Goal: Task Accomplishment & Management: Manage account settings

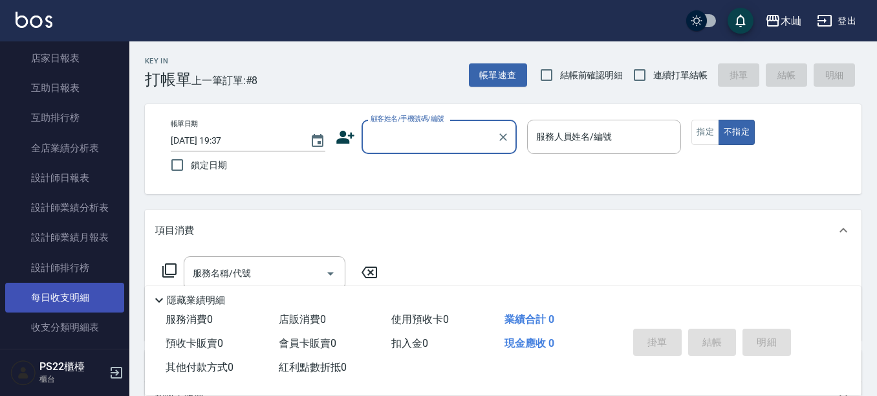
scroll to position [582, 0]
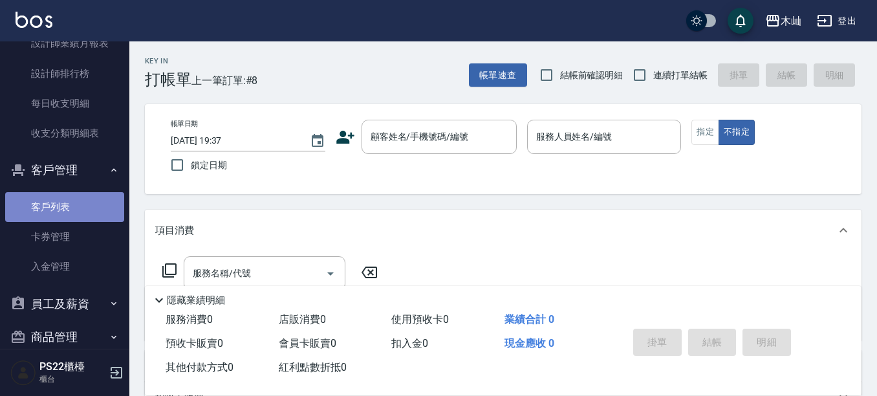
click at [73, 217] on link "客戶列表" at bounding box center [64, 207] width 119 height 30
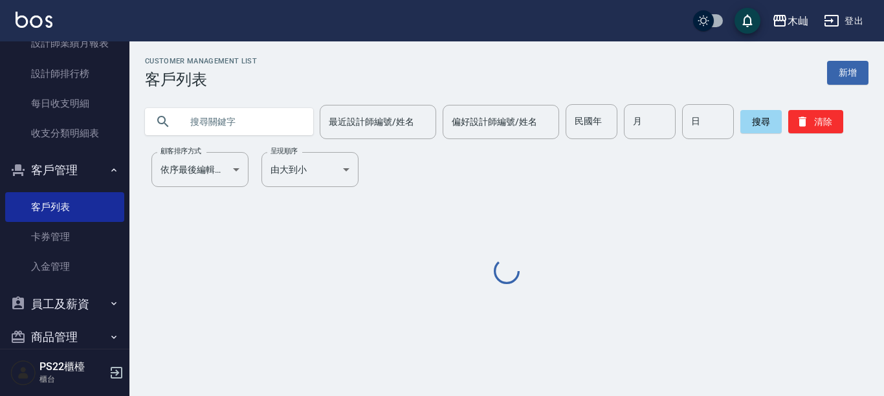
click at [205, 118] on input "text" at bounding box center [242, 121] width 122 height 35
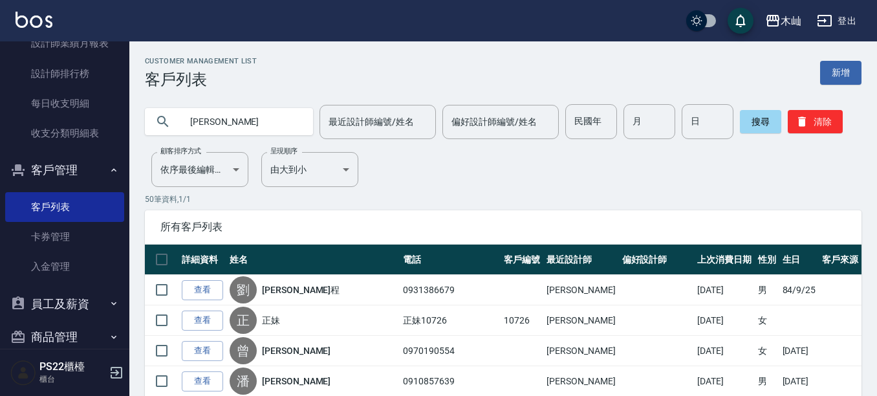
type input "郭仲"
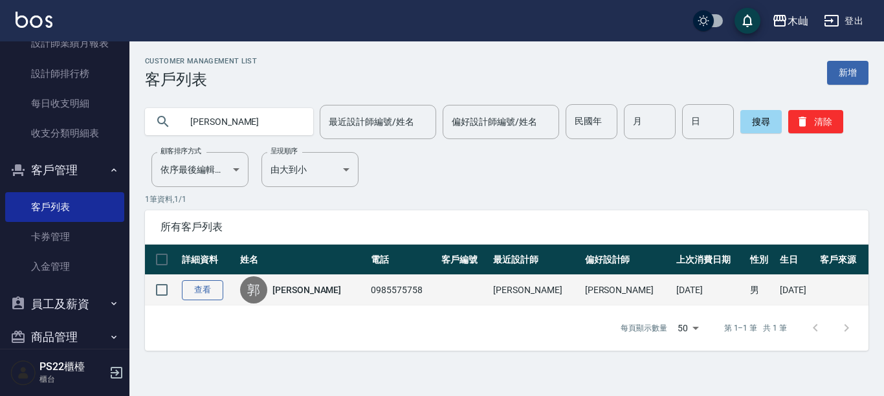
click at [215, 287] on link "查看" at bounding box center [202, 290] width 41 height 20
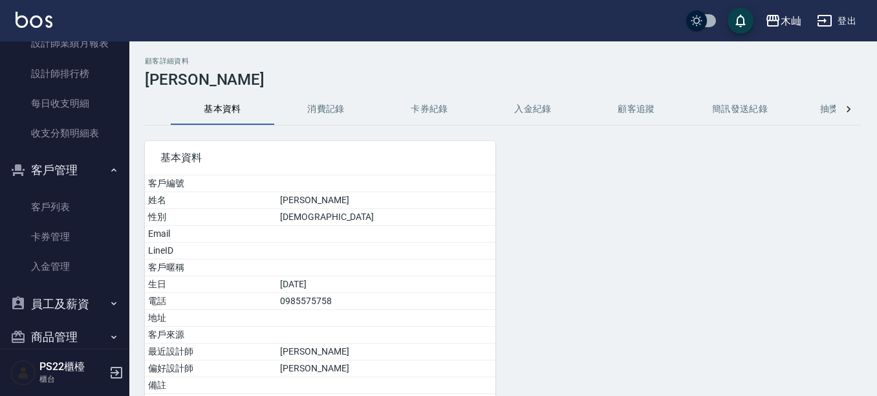
click at [346, 109] on button "消費記錄" at bounding box center [325, 109] width 103 height 31
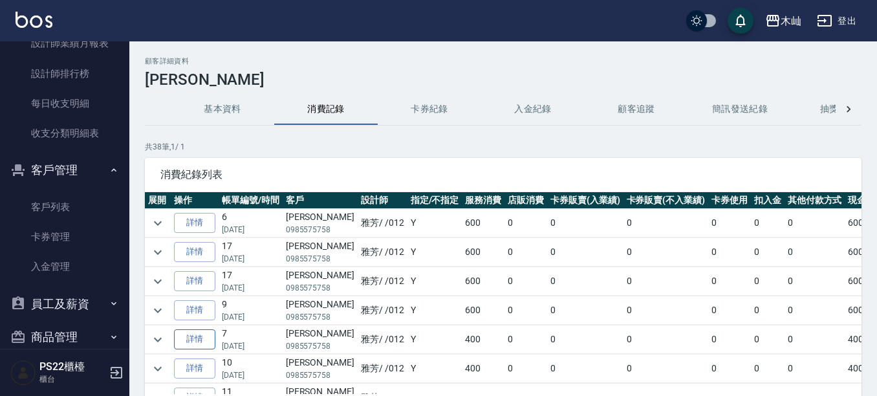
scroll to position [65, 0]
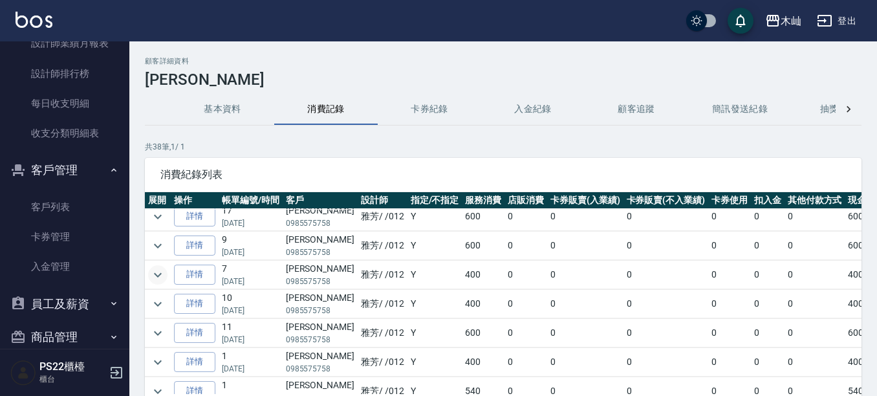
click at [149, 272] on button "expand row" at bounding box center [157, 274] width 19 height 19
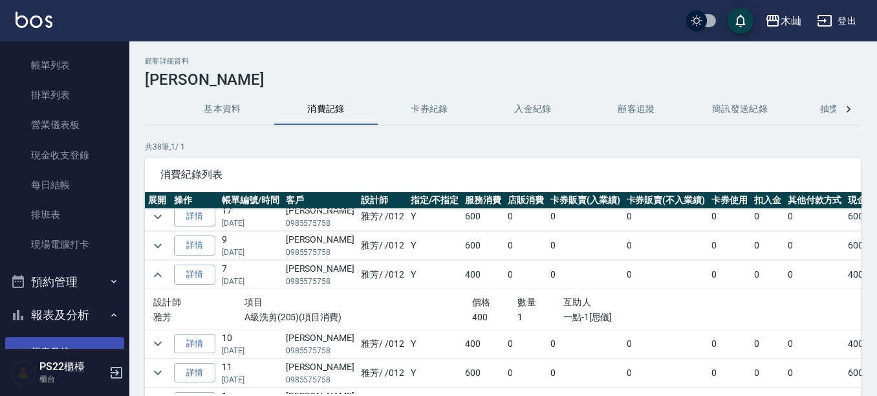
scroll to position [0, 0]
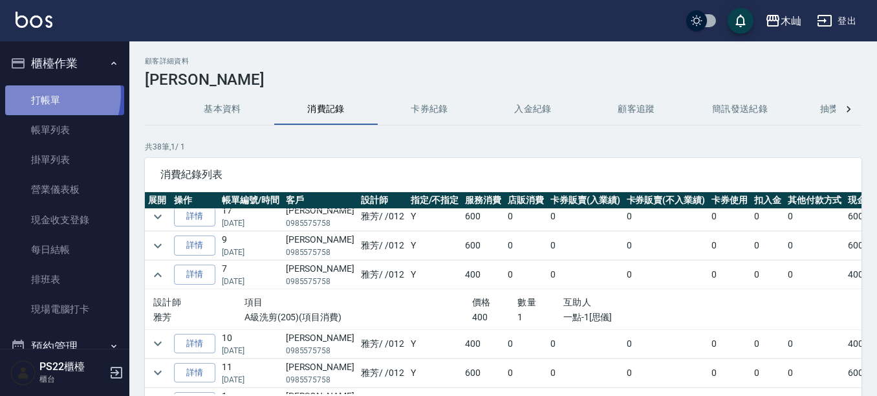
click at [40, 94] on link "打帳單" at bounding box center [64, 100] width 119 height 30
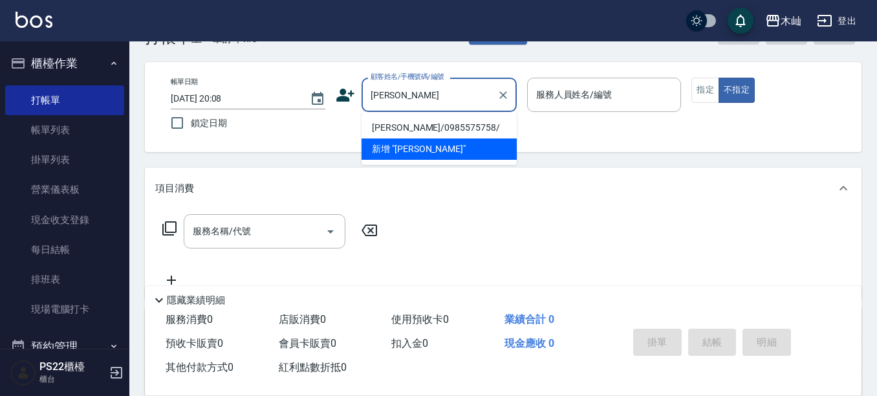
scroll to position [65, 0]
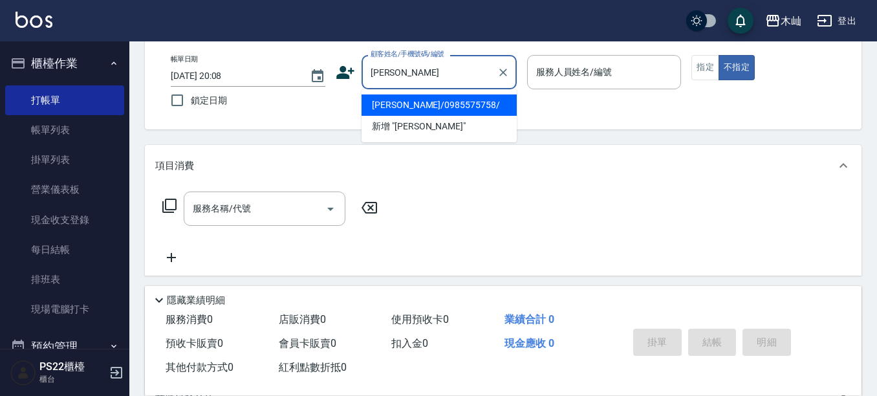
click at [435, 107] on li "郭仲佑/0985575758/" at bounding box center [439, 104] width 155 height 21
type input "郭仲佑/0985575758/"
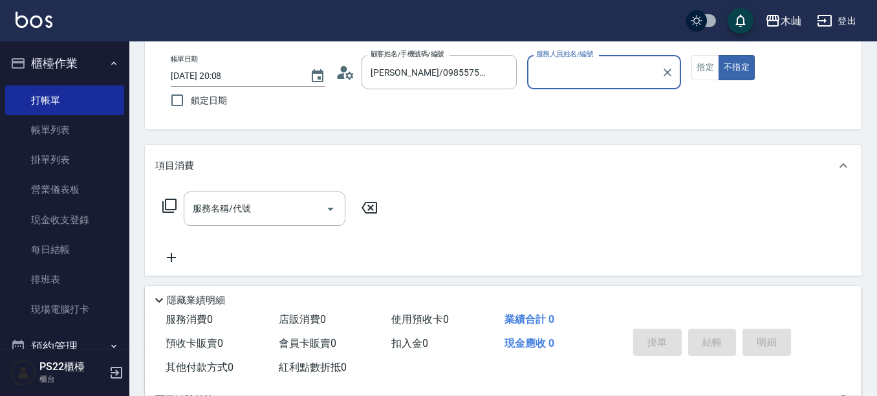
type input "雅芳-012"
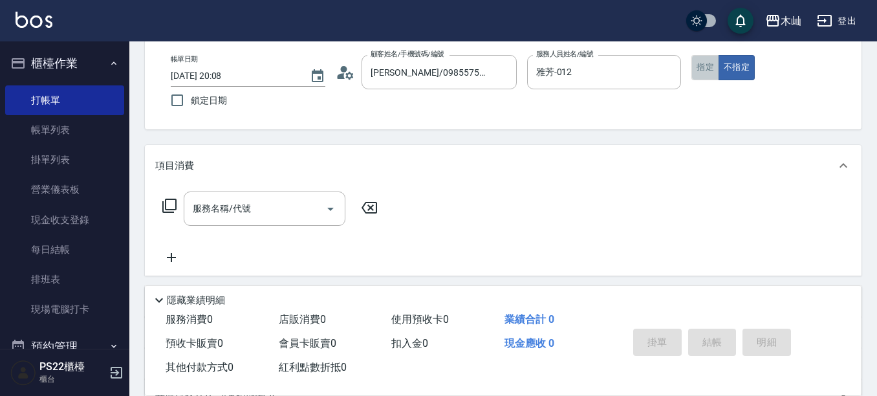
click at [699, 71] on button "指定" at bounding box center [705, 67] width 28 height 25
click at [230, 211] on input "服務名稱/代號" at bounding box center [255, 208] width 131 height 23
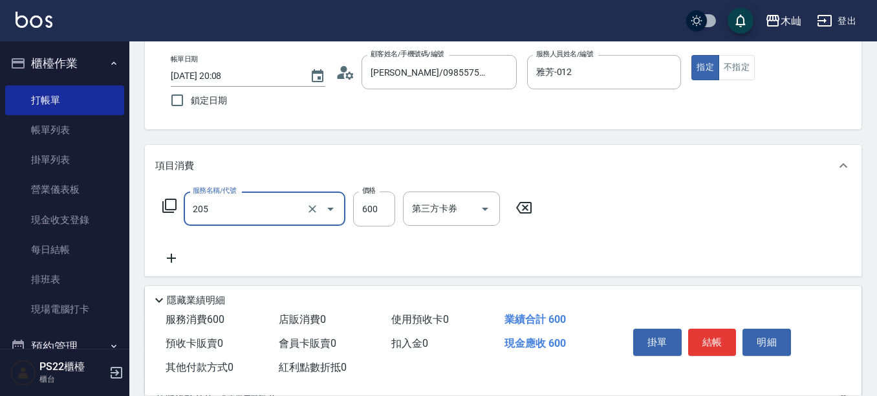
type input "A級洗剪(205)"
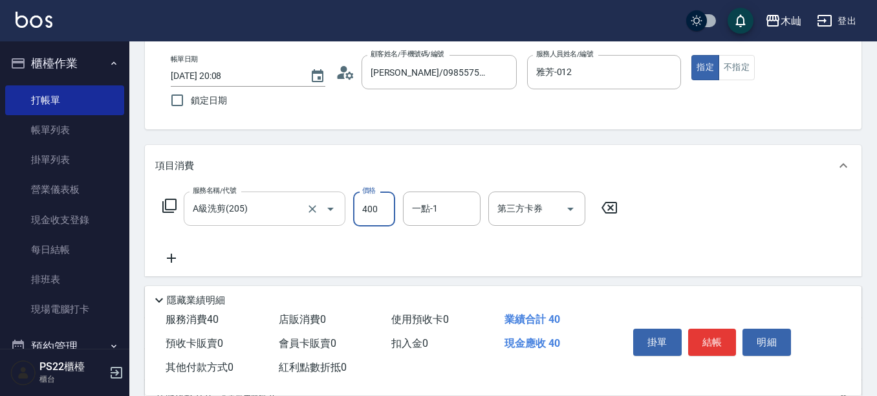
type input "400"
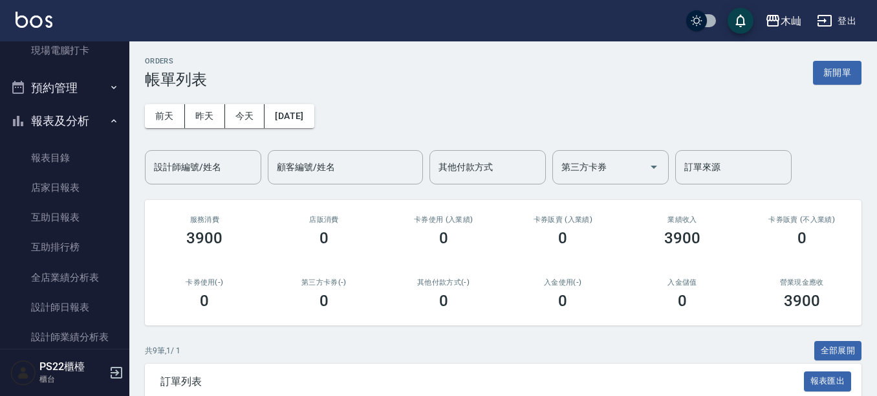
scroll to position [582, 0]
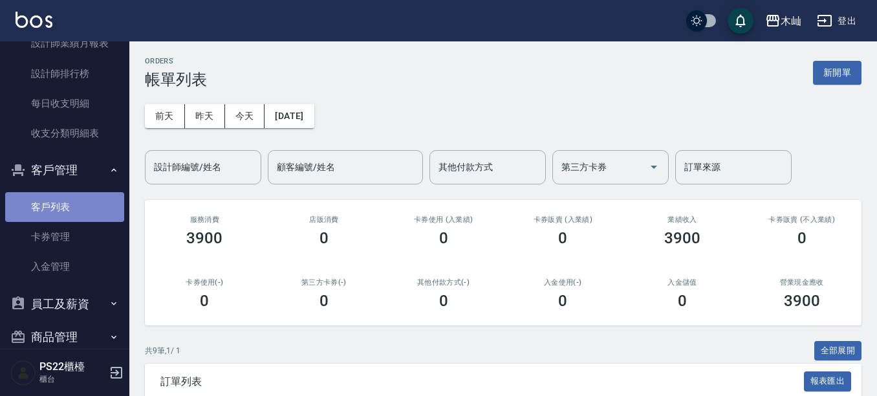
click at [72, 207] on link "客戶列表" at bounding box center [64, 207] width 119 height 30
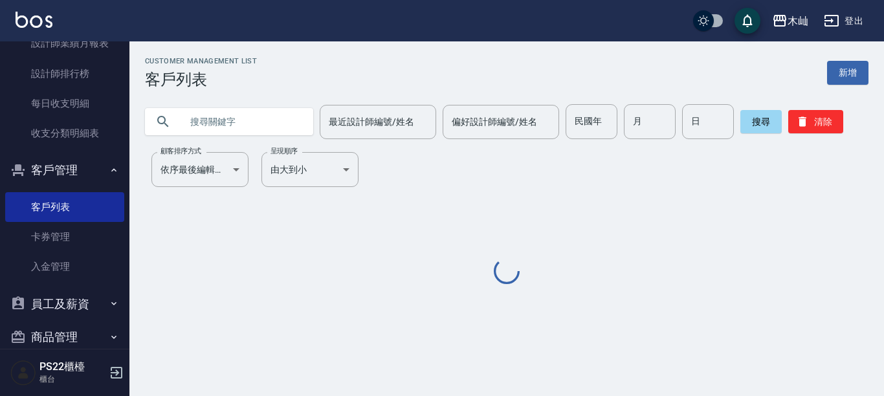
click at [214, 118] on input "text" at bounding box center [242, 121] width 122 height 35
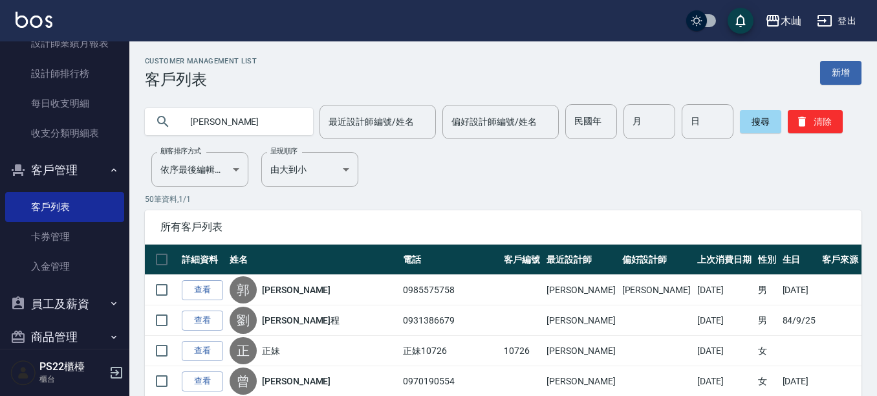
type input "陳寶"
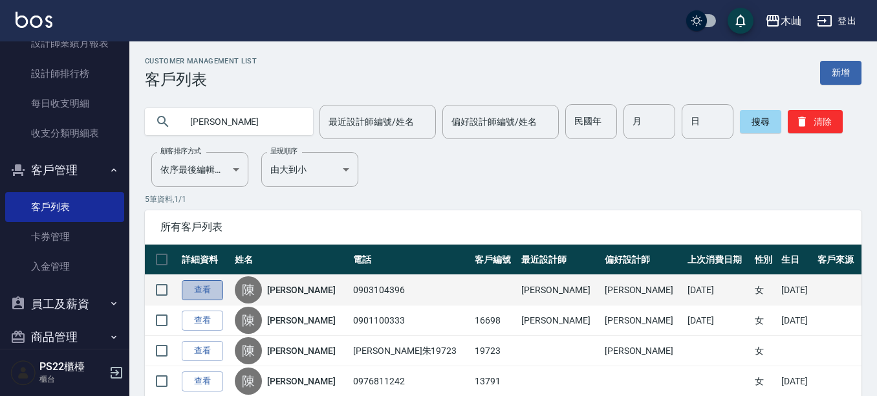
click at [210, 289] on link "查看" at bounding box center [202, 290] width 41 height 20
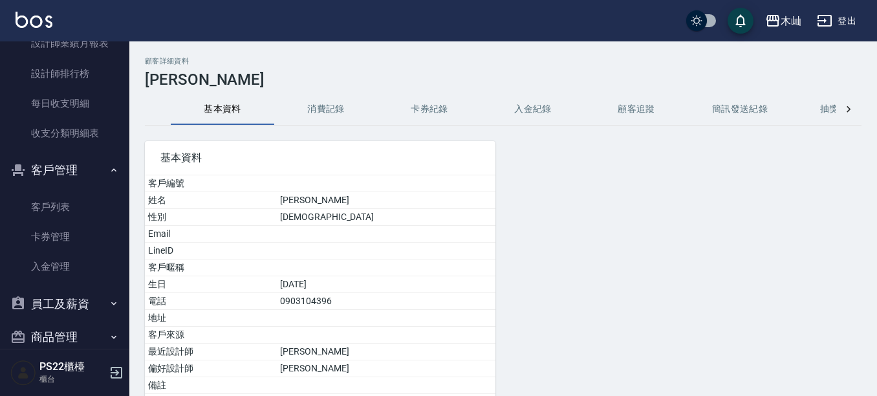
click at [330, 112] on button "消費記錄" at bounding box center [325, 109] width 103 height 31
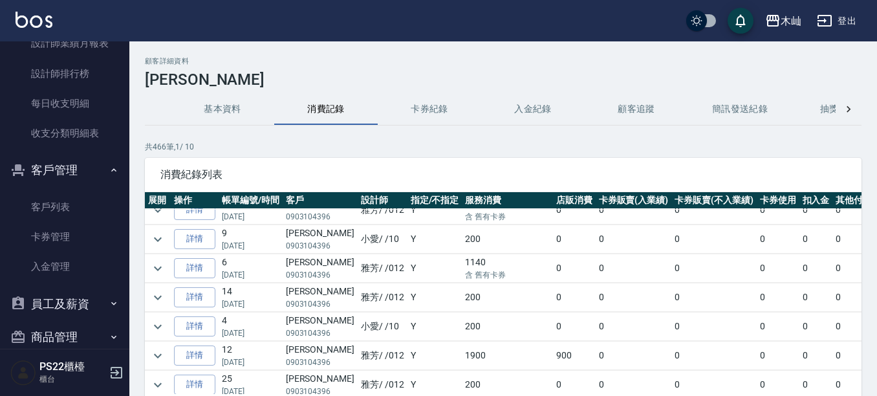
scroll to position [194, 0]
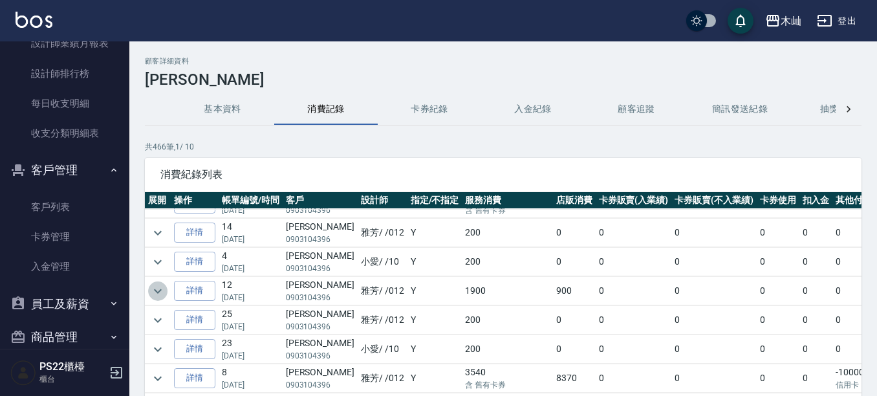
click at [165, 290] on icon "expand row" at bounding box center [158, 291] width 16 height 16
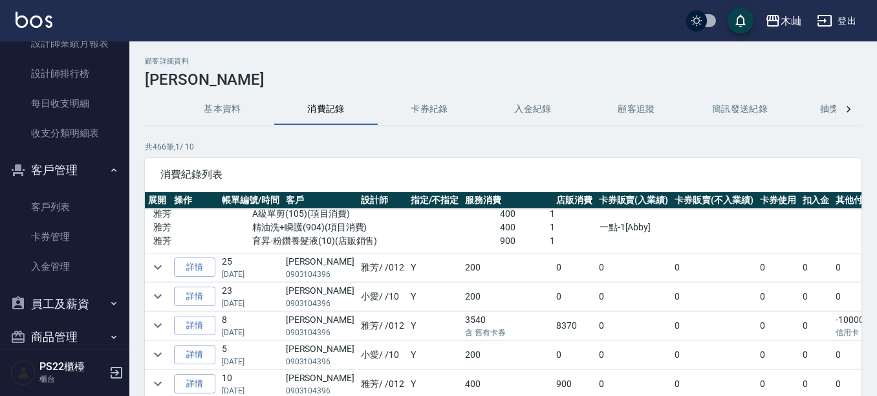
scroll to position [388, 0]
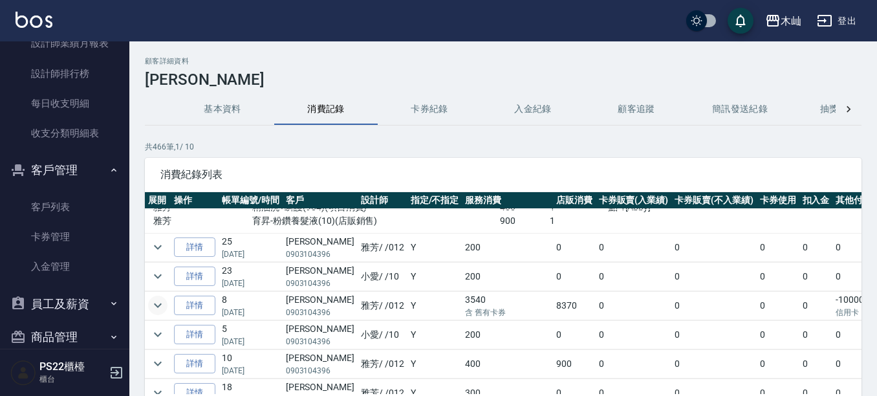
click at [160, 301] on icon "expand row" at bounding box center [158, 306] width 16 height 16
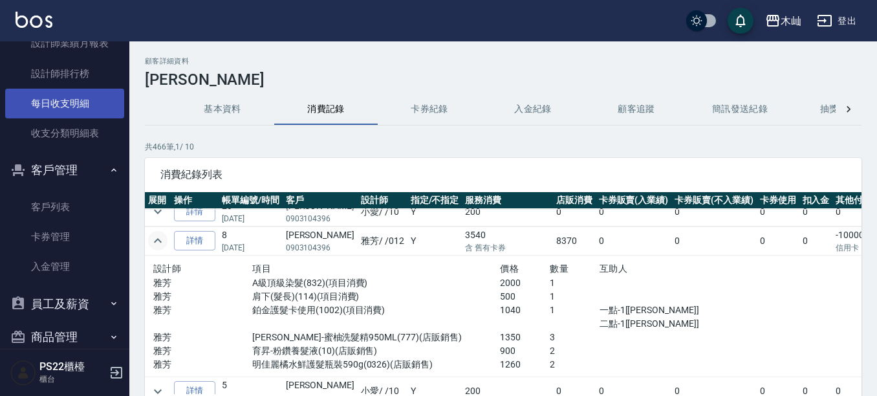
scroll to position [323, 0]
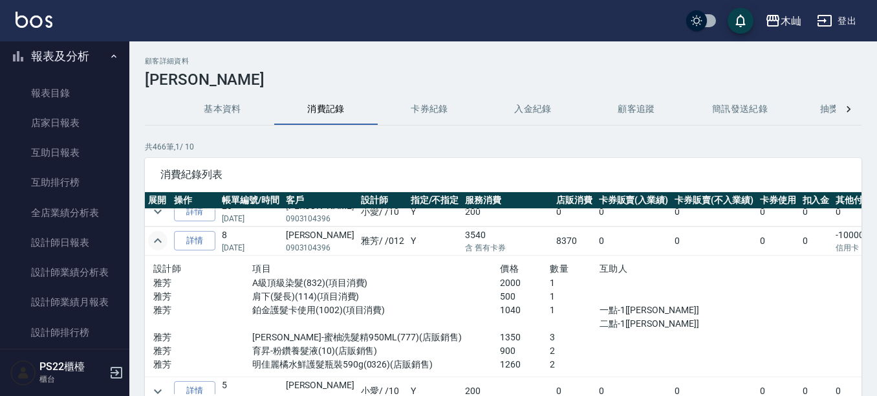
click at [322, 245] on p "0903104396" at bounding box center [320, 248] width 69 height 12
copy p "0903104396"
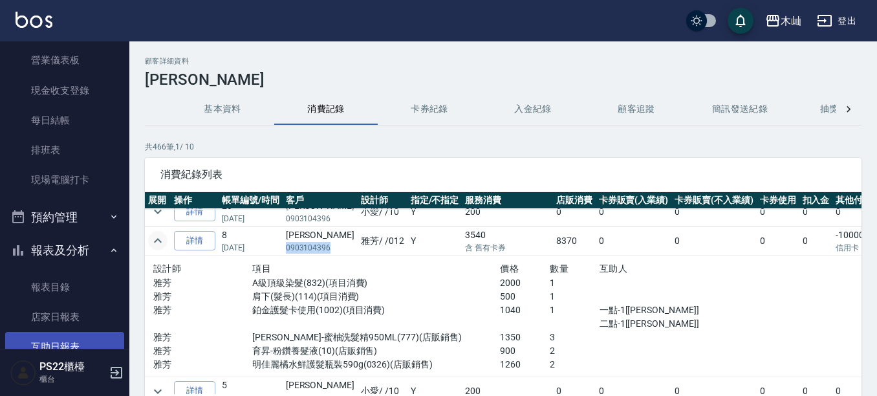
scroll to position [0, 0]
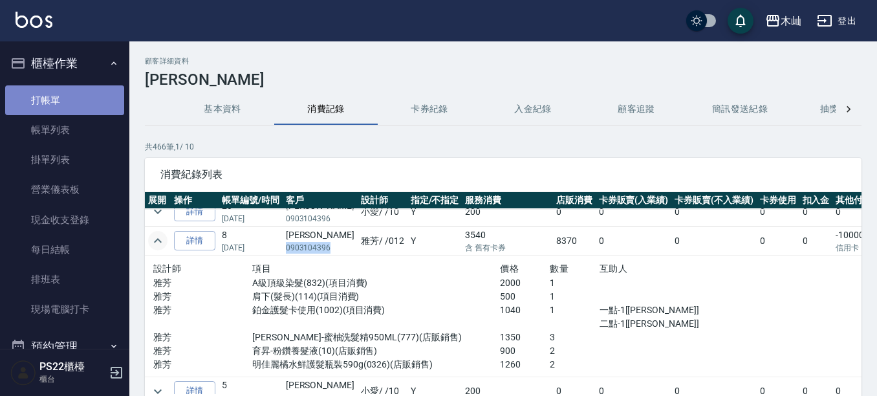
click at [72, 101] on link "打帳單" at bounding box center [64, 100] width 119 height 30
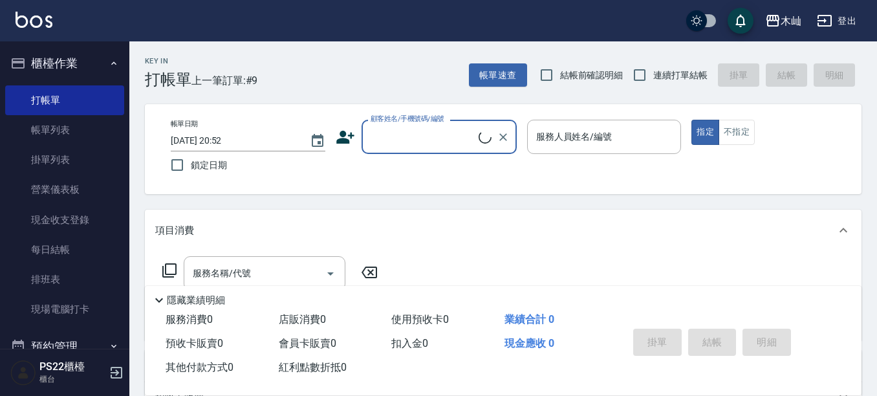
click at [409, 138] on input "顧客姓名/手機號碼/編號" at bounding box center [422, 136] width 111 height 23
click at [456, 171] on li "陳寶淣/0903104396/" at bounding box center [439, 169] width 155 height 21
type input "陳寶淣/0903104396/"
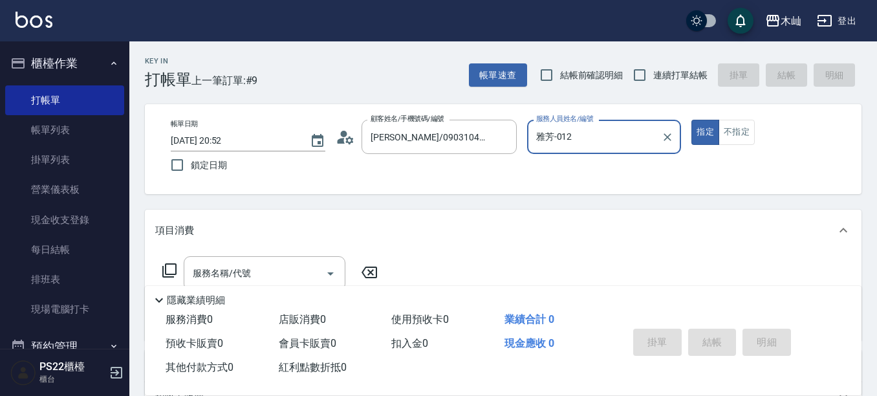
type input "雅芳-012"
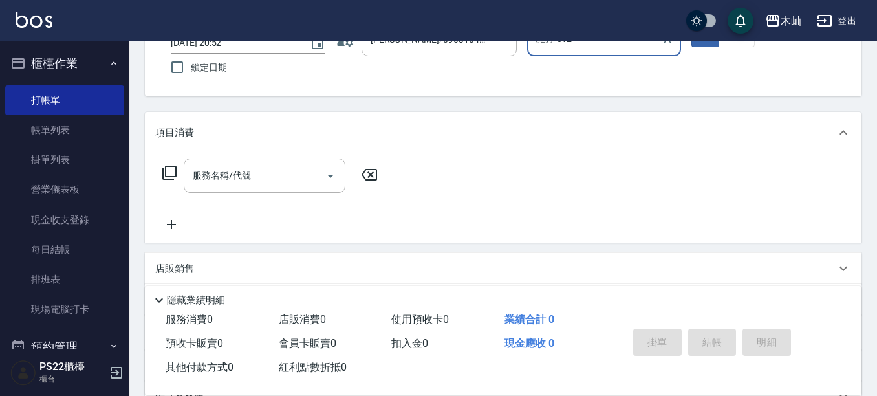
scroll to position [129, 0]
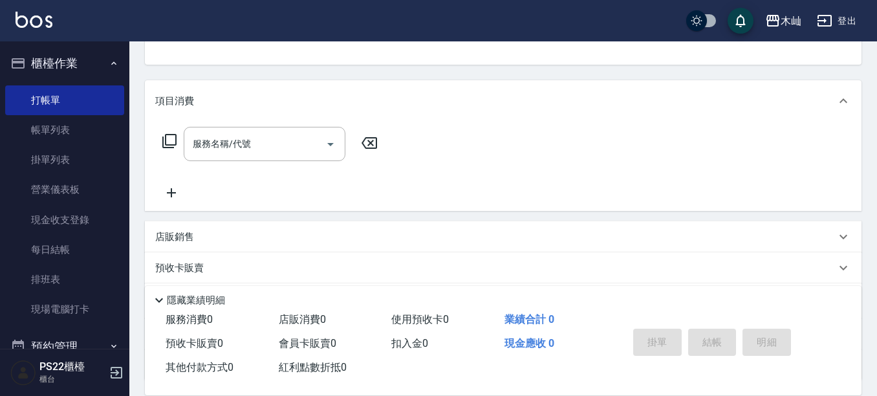
click at [175, 241] on p "店販銷售" at bounding box center [174, 237] width 39 height 14
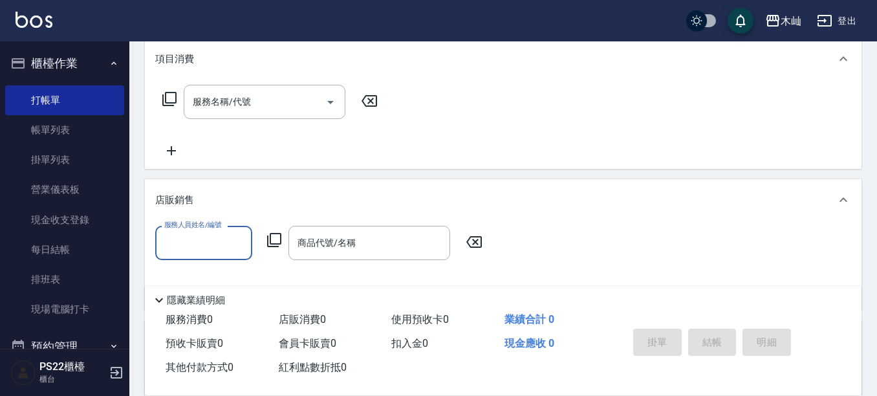
scroll to position [194, 0]
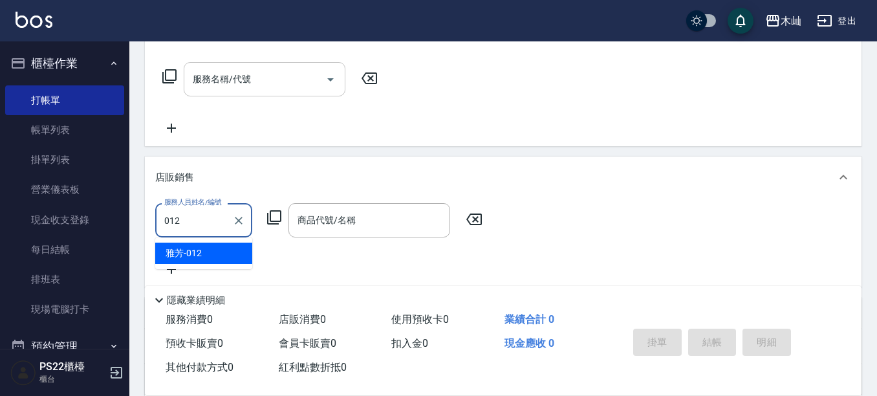
type input "雅芳-012"
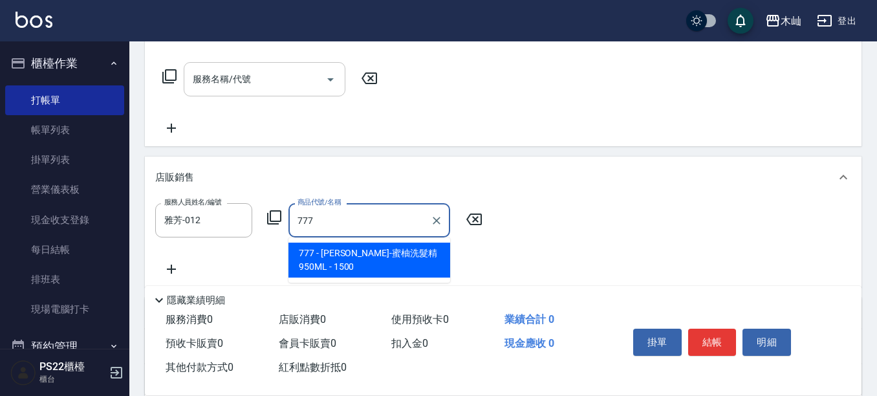
type input "沐宥-蜜柚洗髮精950ML"
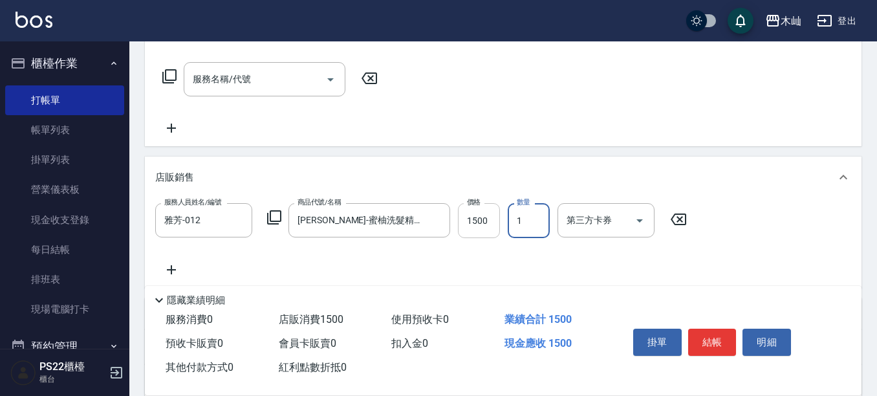
click at [469, 219] on input "1500" at bounding box center [479, 220] width 42 height 35
type input "1350"
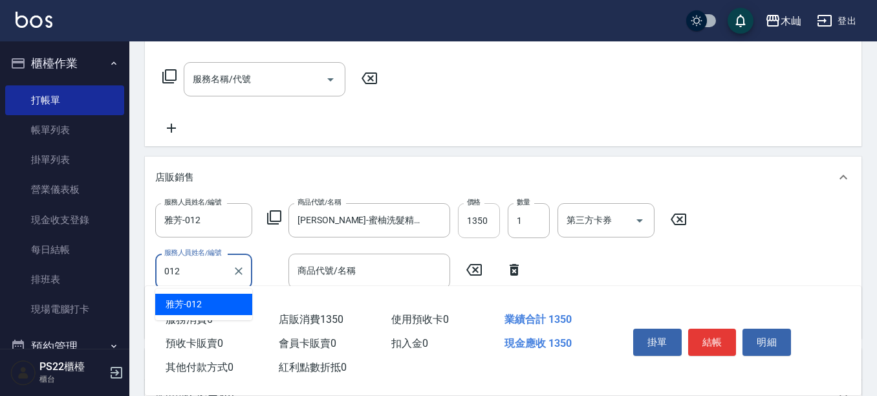
type input "雅芳-012"
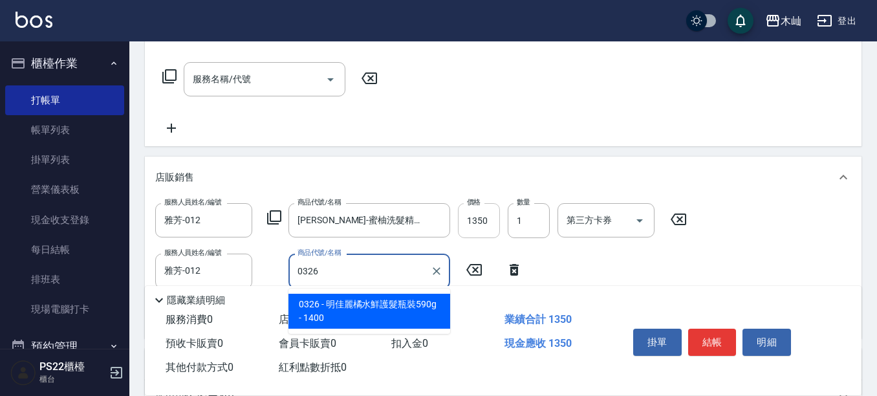
type input "明佳麗橘水鮮護髮瓶裝590g"
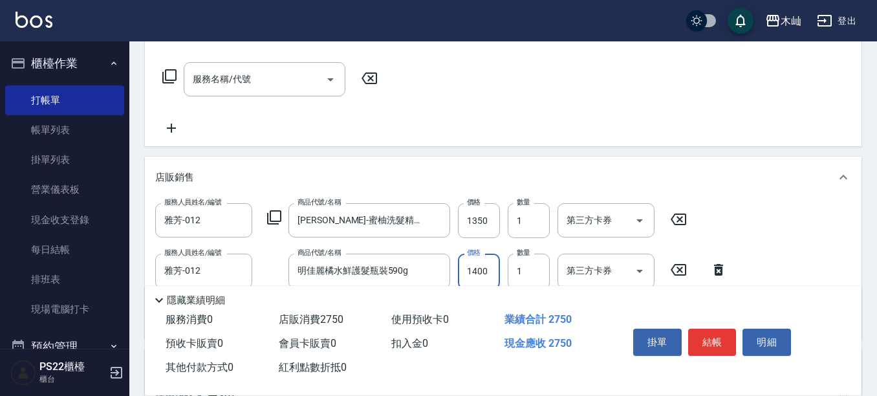
click at [473, 270] on input "1400" at bounding box center [479, 271] width 42 height 35
type input "1260"
click at [530, 221] on input "1" at bounding box center [529, 220] width 42 height 35
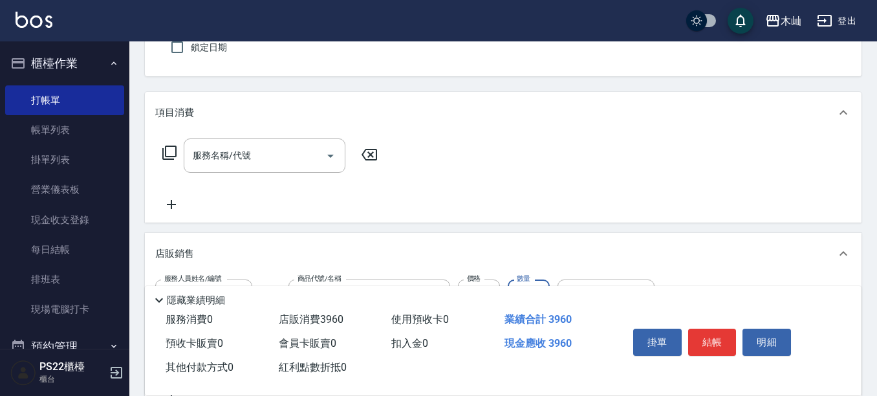
scroll to position [129, 0]
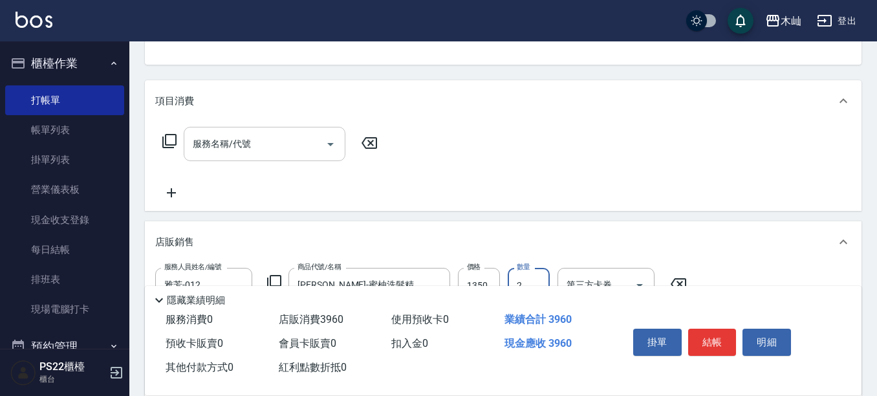
type input "2"
click at [235, 136] on input "服務名稱/代號" at bounding box center [255, 144] width 131 height 23
type input "洗髮(101)"
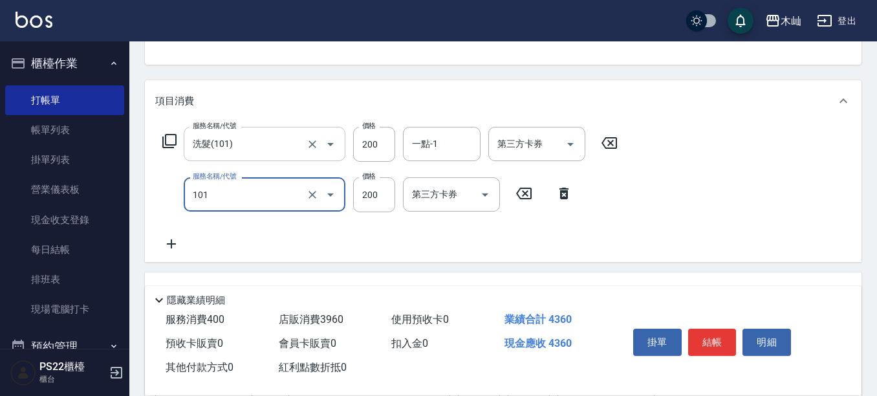
type input "洗髮(101)"
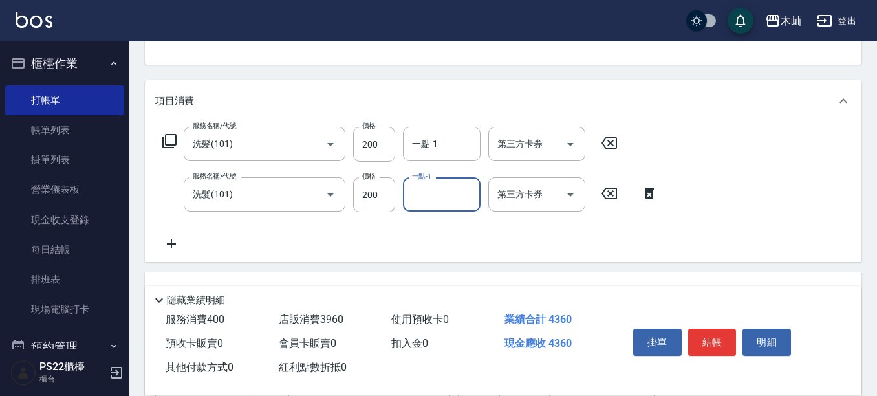
click at [717, 265] on div "項目消費 服務名稱/代號 洗髮(101) 服務名稱/代號 價格 200 價格 一點-1 一點-1 第三方卡券 第三方卡券 服務名稱/代號 洗髮(101) 服務…" at bounding box center [503, 336] width 717 height 513
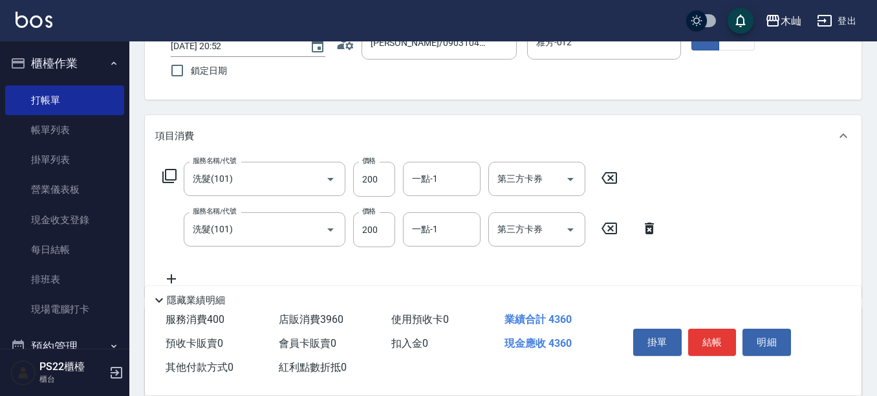
scroll to position [65, 0]
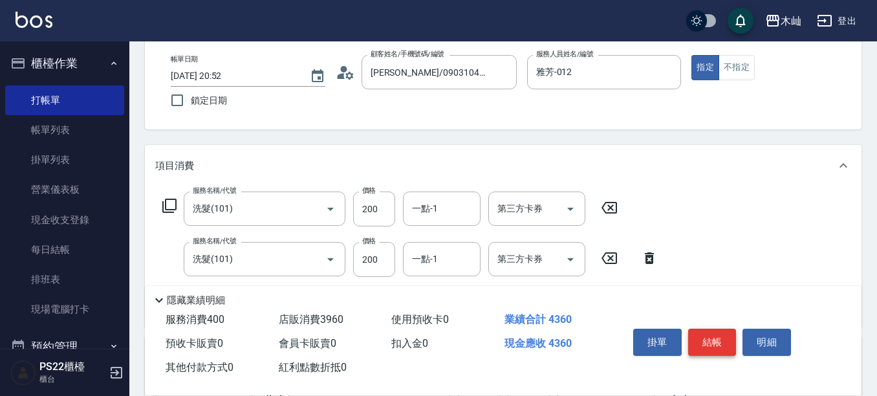
click at [705, 344] on button "結帳" at bounding box center [712, 342] width 49 height 27
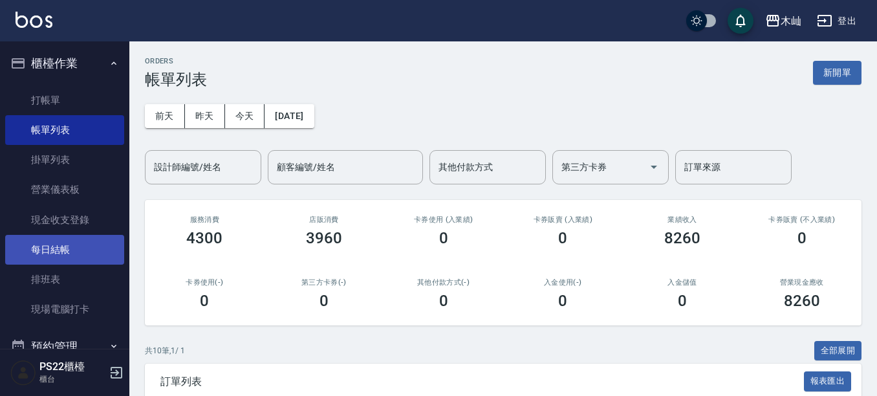
click at [37, 243] on link "每日結帳" at bounding box center [64, 250] width 119 height 30
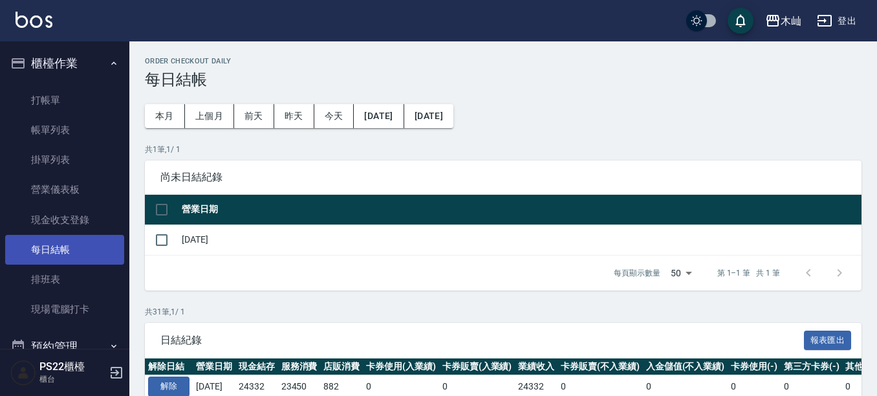
scroll to position [65, 0]
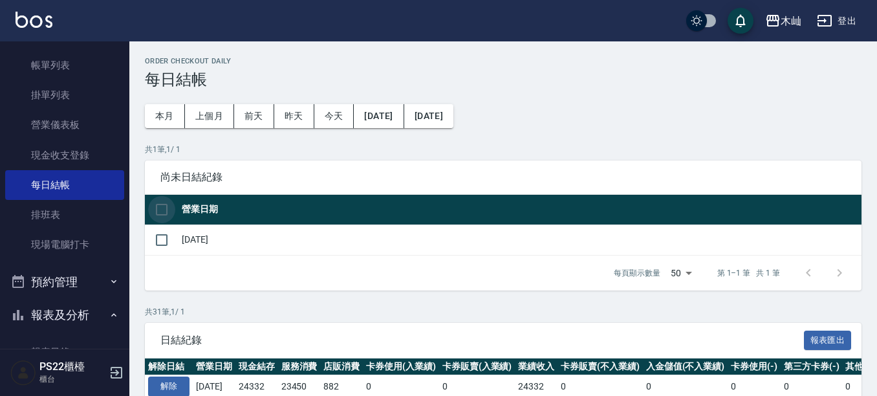
drag, startPoint x: 162, startPoint y: 213, endPoint x: 413, endPoint y: 309, distance: 269.0
click at [161, 213] on input "checkbox" at bounding box center [161, 209] width 27 height 27
checkbox input "true"
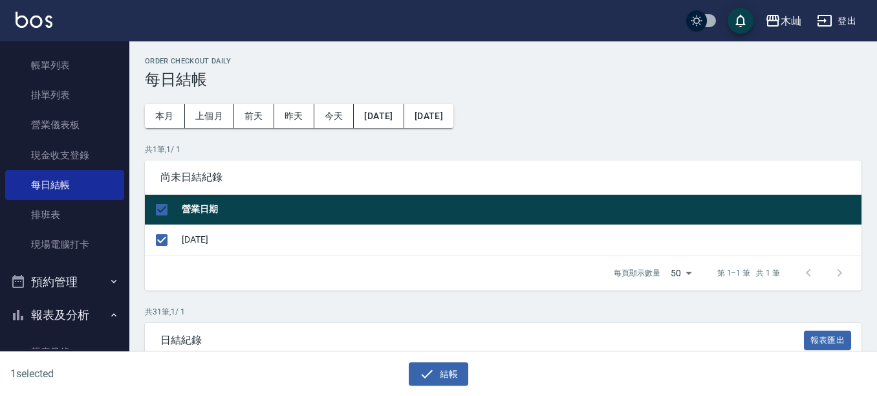
drag, startPoint x: 446, startPoint y: 373, endPoint x: 439, endPoint y: 347, distance: 26.8
click at [446, 373] on button "結帳" at bounding box center [439, 374] width 60 height 24
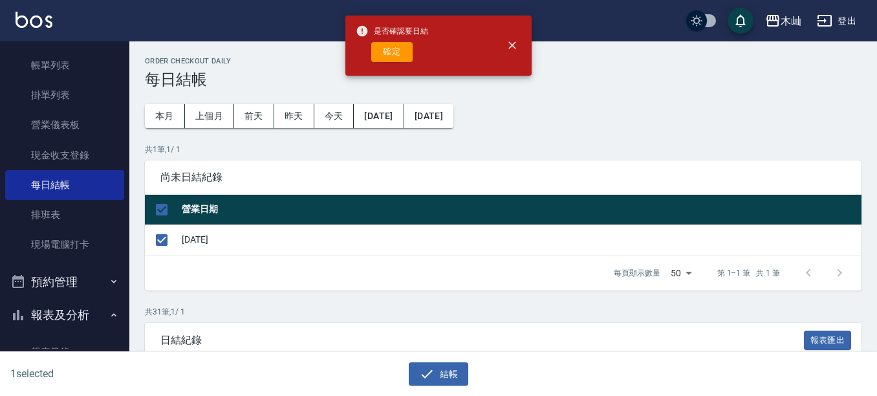
click at [405, 47] on button "確定" at bounding box center [391, 52] width 41 height 20
checkbox input "false"
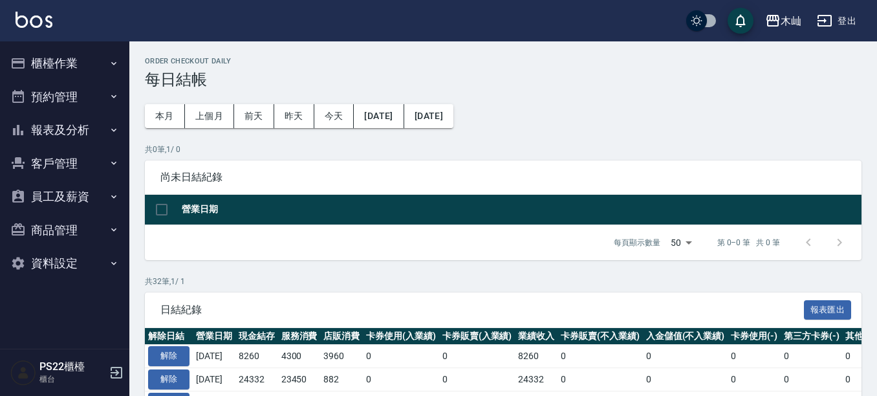
click at [95, 128] on button "報表及分析" at bounding box center [64, 130] width 119 height 34
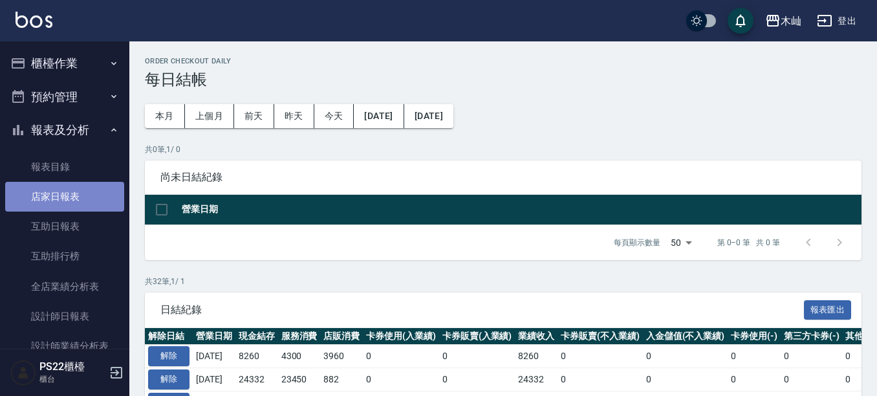
click at [67, 202] on link "店家日報表" at bounding box center [64, 197] width 119 height 30
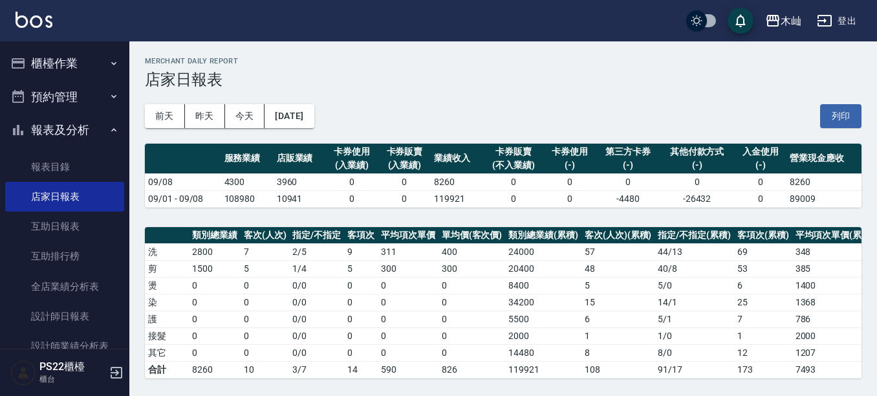
click at [81, 60] on button "櫃檯作業" at bounding box center [64, 64] width 119 height 34
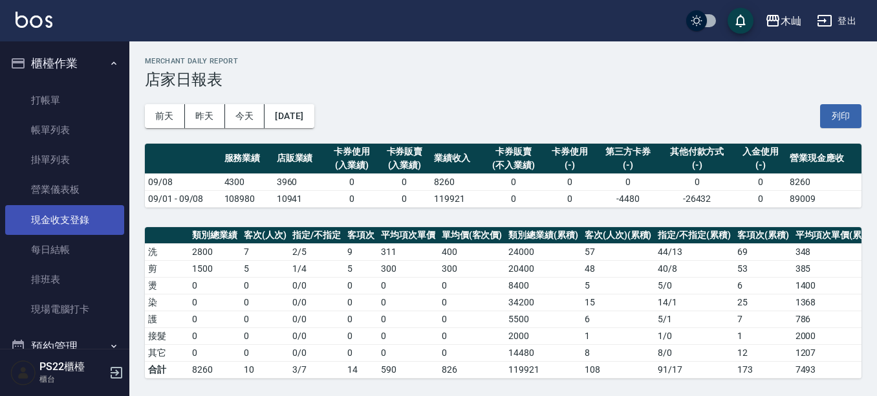
click at [89, 226] on link "現金收支登錄" at bounding box center [64, 220] width 119 height 30
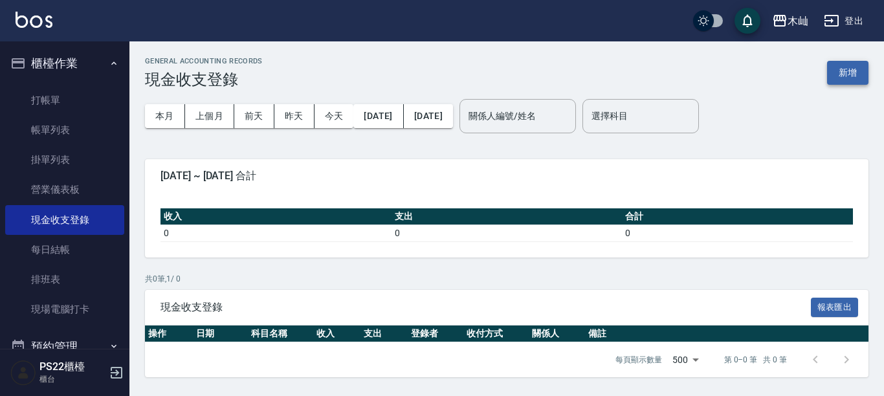
click at [850, 69] on button "新增" at bounding box center [847, 73] width 41 height 24
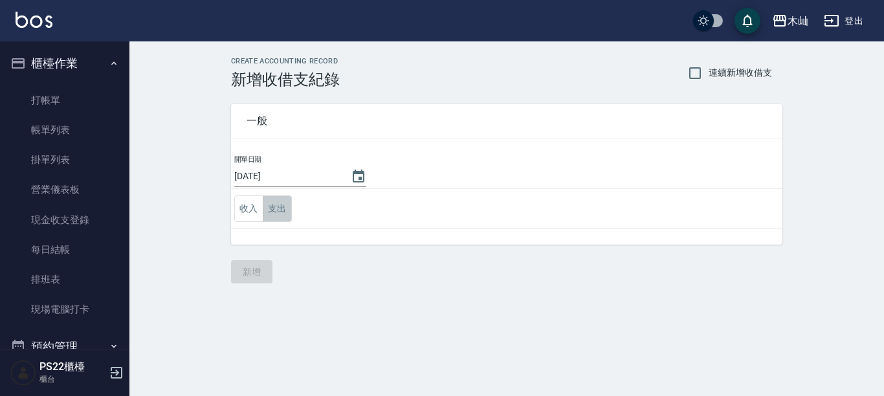
click at [283, 208] on button "支出" at bounding box center [277, 208] width 29 height 27
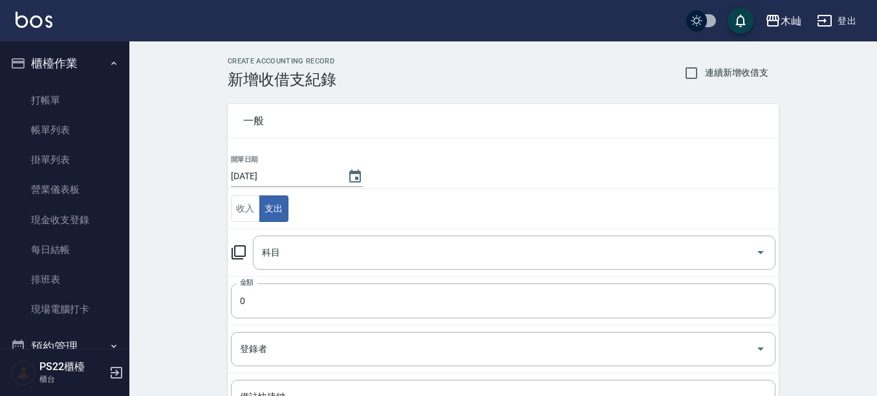
click at [245, 250] on icon at bounding box center [239, 252] width 14 height 14
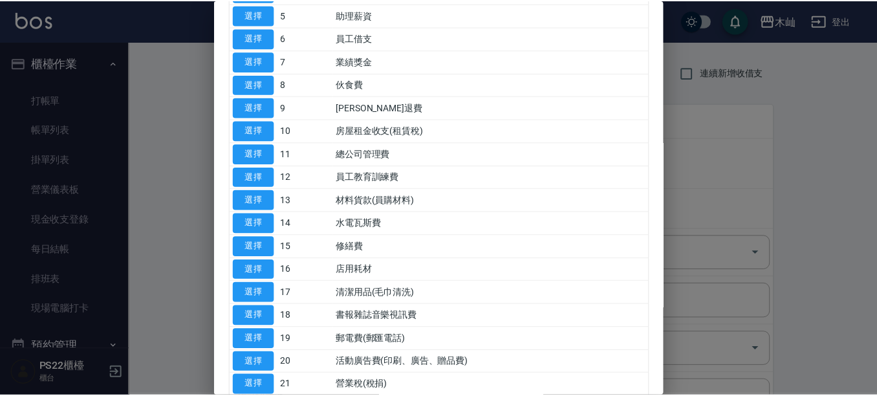
scroll to position [194, 0]
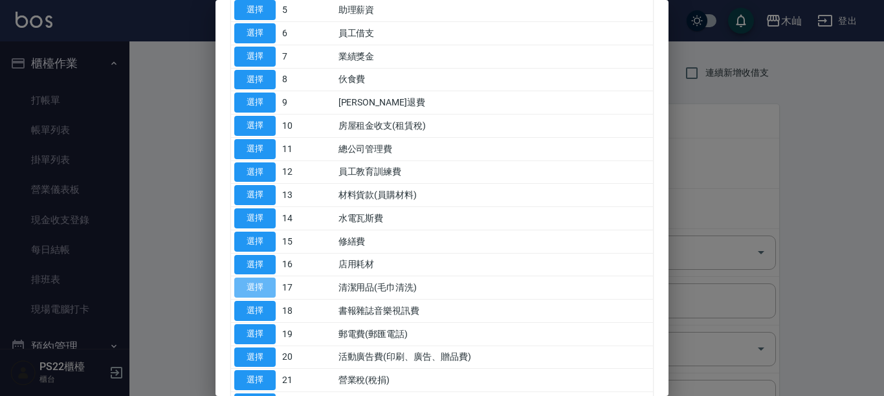
click at [243, 285] on button "選擇" at bounding box center [254, 287] width 41 height 20
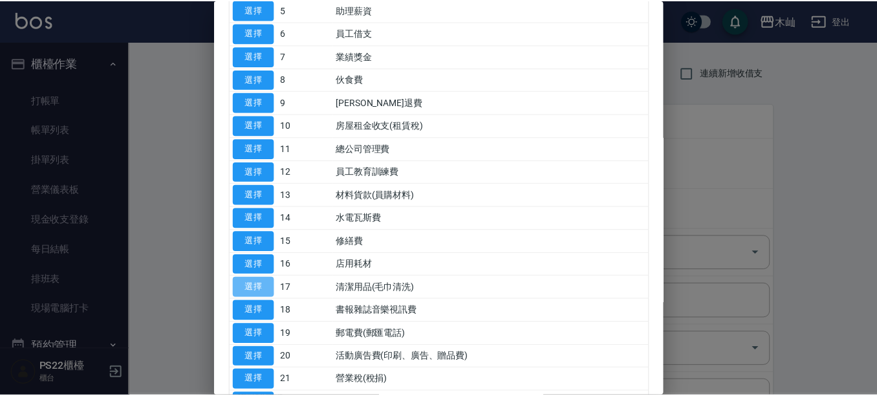
type input "17 清潔用品(毛巾清洗)"
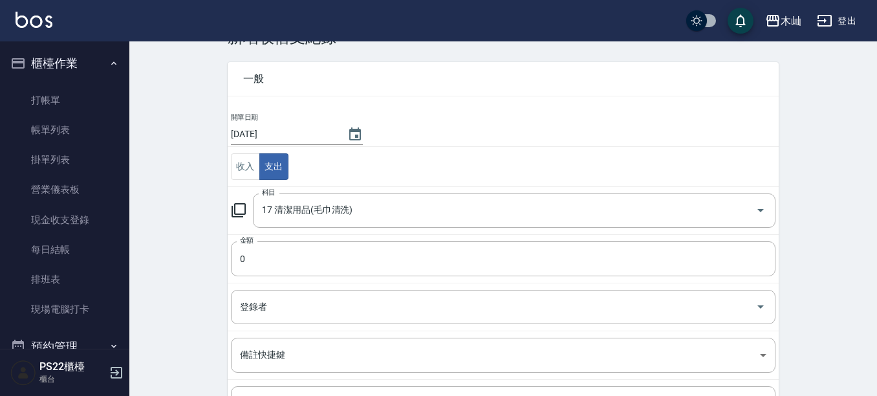
scroll to position [65, 0]
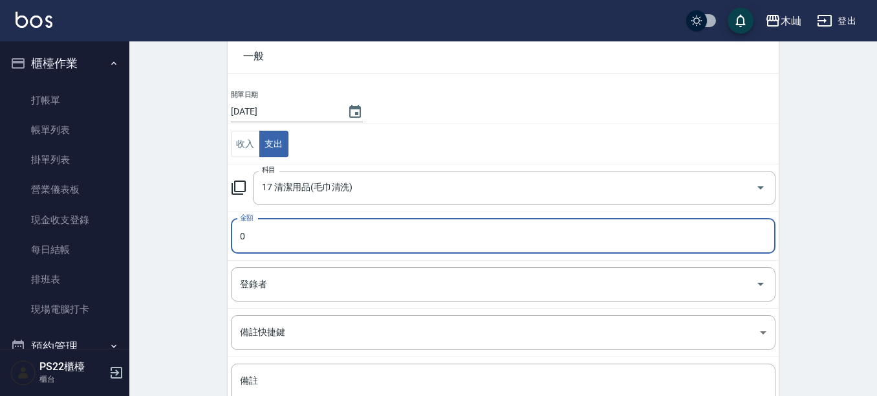
click at [268, 236] on input "0" at bounding box center [503, 236] width 545 height 35
type input "4500"
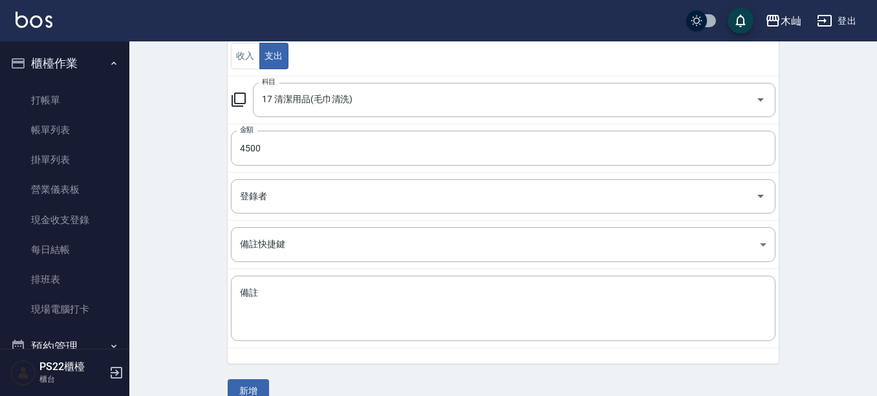
scroll to position [175, 0]
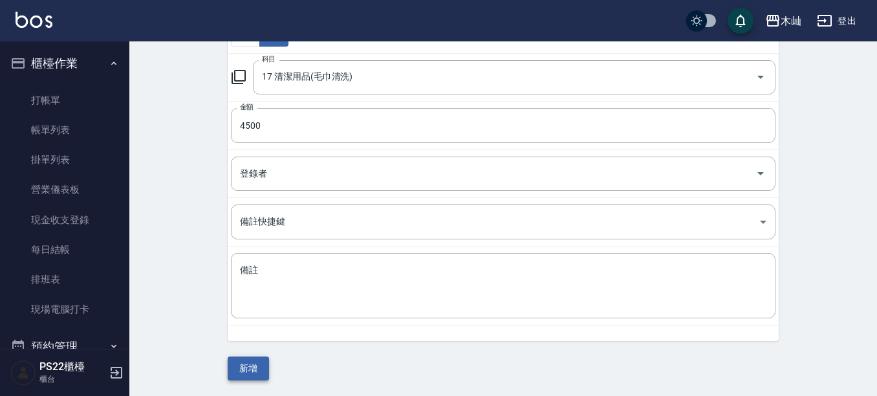
click at [259, 365] on button "新增" at bounding box center [248, 368] width 41 height 24
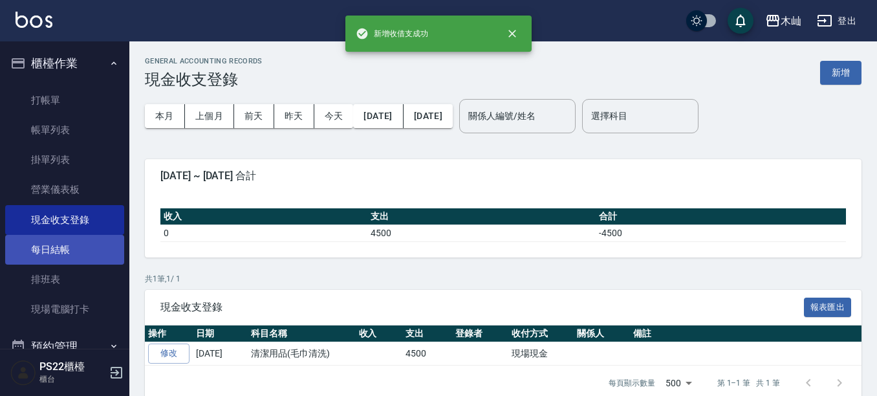
click at [74, 254] on link "每日結帳" at bounding box center [64, 250] width 119 height 30
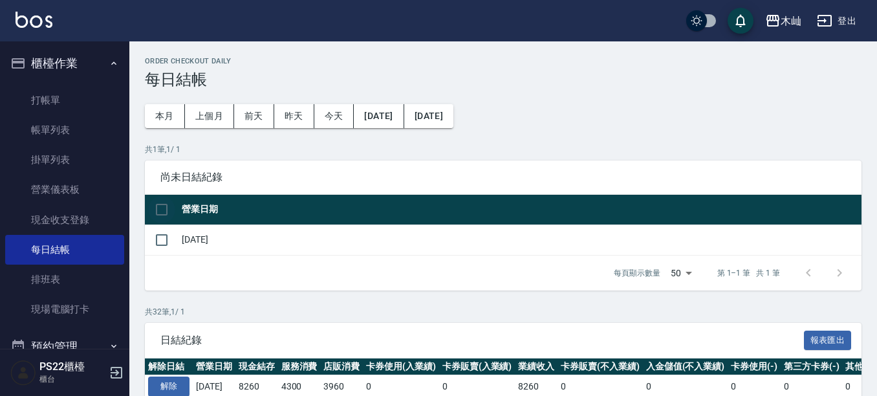
click at [162, 213] on input "checkbox" at bounding box center [161, 209] width 27 height 27
checkbox input "true"
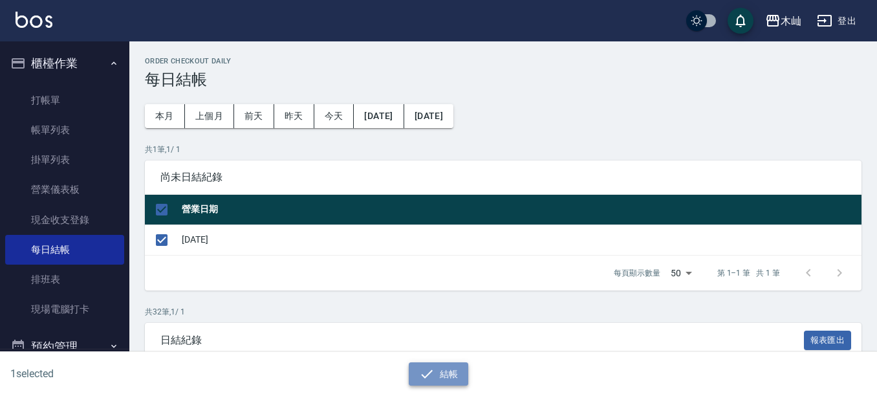
click at [438, 366] on button "結帳" at bounding box center [439, 374] width 60 height 24
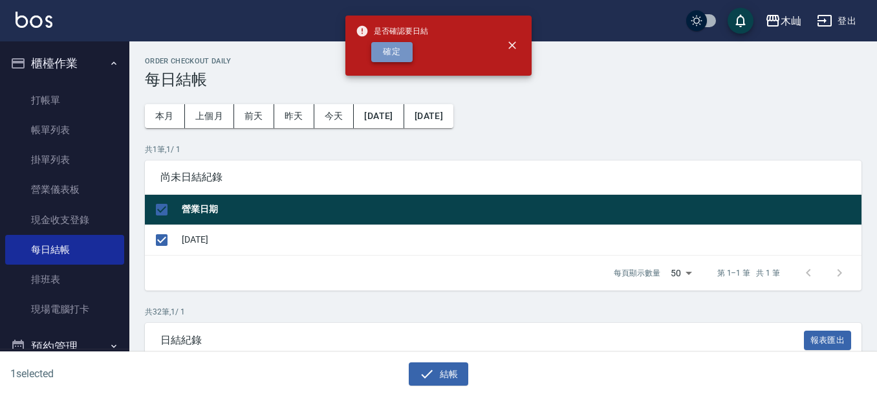
click at [387, 54] on button "確定" at bounding box center [391, 52] width 41 height 20
checkbox input "false"
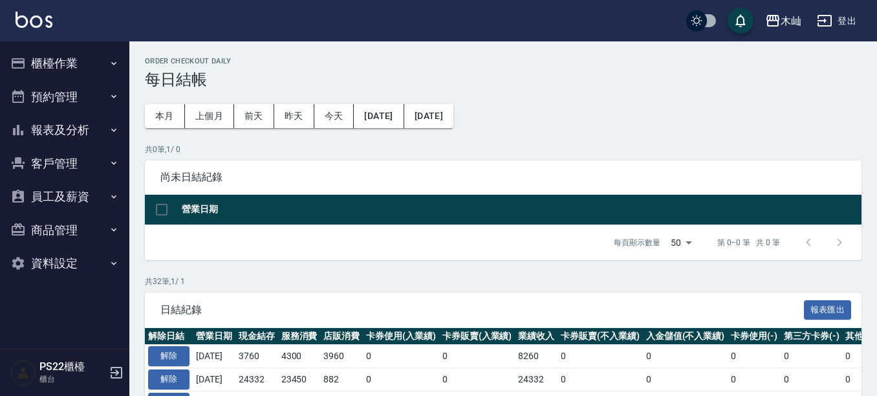
click at [88, 129] on button "報表及分析" at bounding box center [64, 130] width 119 height 34
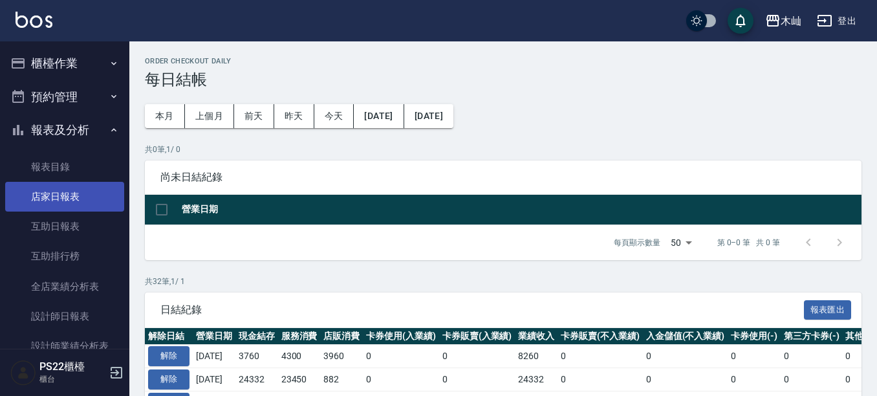
click at [78, 196] on link "店家日報表" at bounding box center [64, 197] width 119 height 30
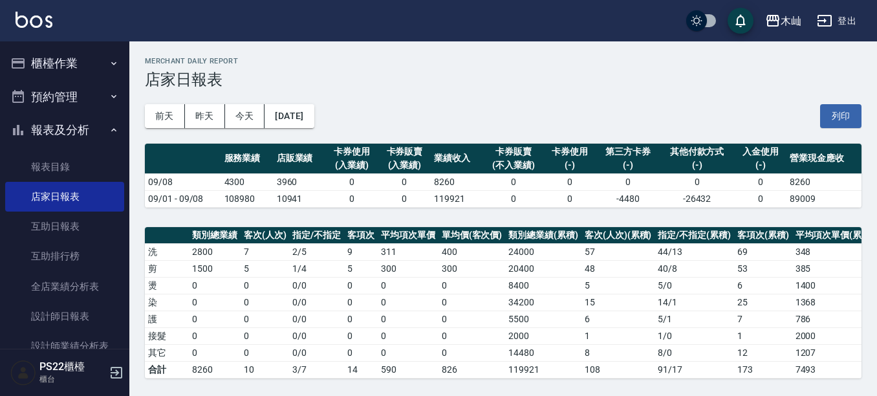
click at [62, 63] on button "櫃檯作業" at bounding box center [64, 64] width 119 height 34
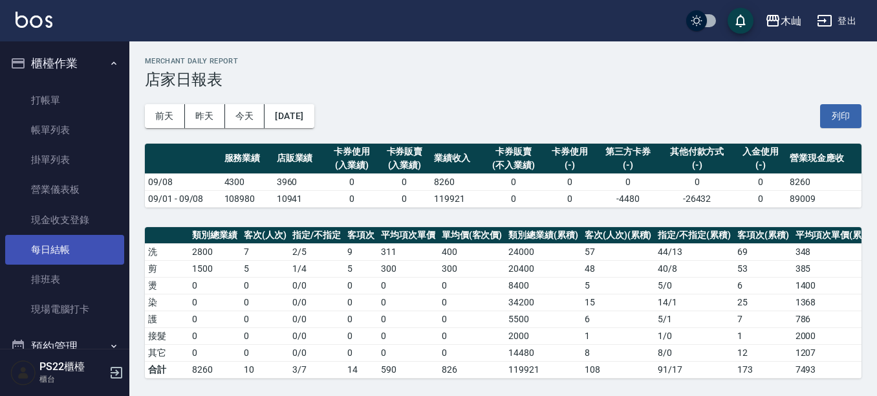
click at [88, 261] on link "每日結帳" at bounding box center [64, 250] width 119 height 30
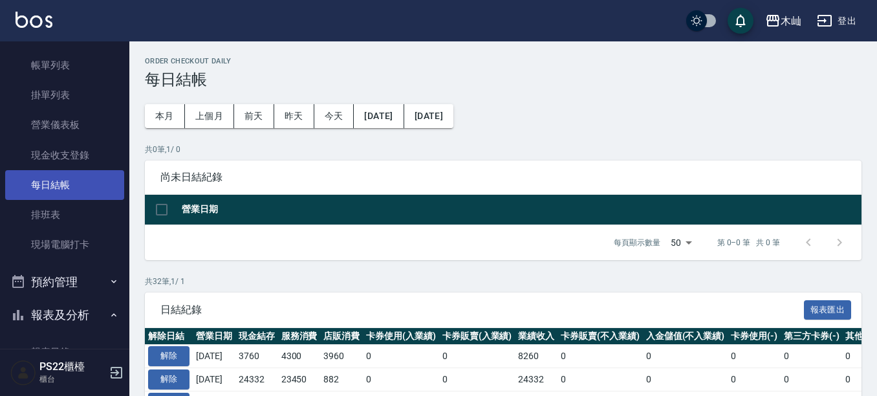
scroll to position [129, 0]
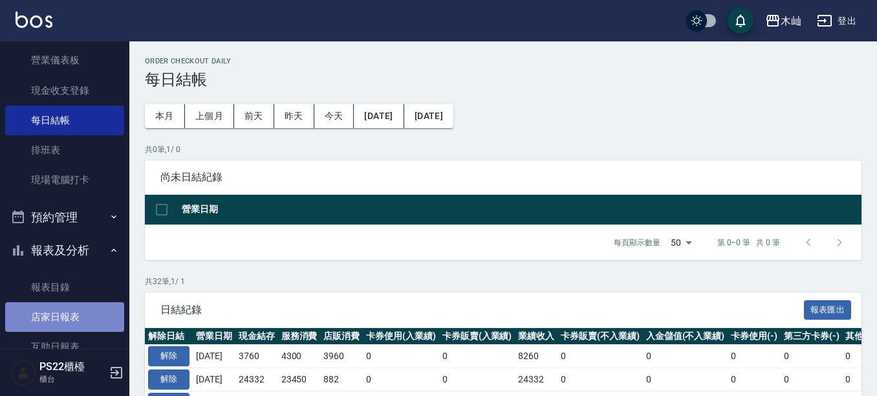
click at [79, 319] on link "店家日報表" at bounding box center [64, 317] width 119 height 30
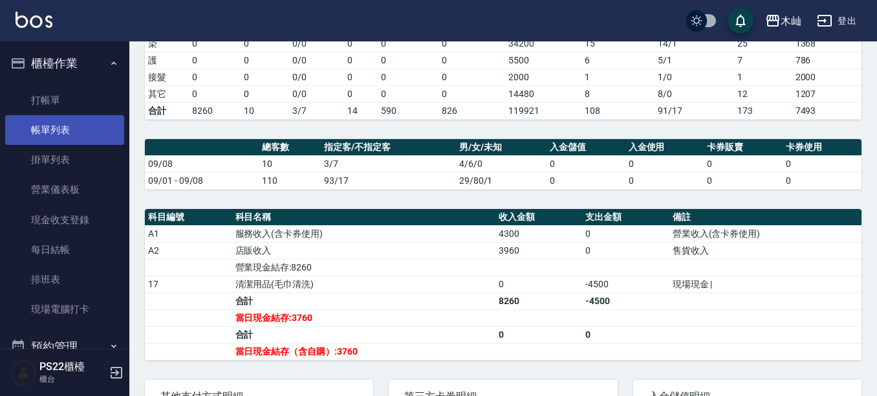
click at [87, 124] on link "帳單列表" at bounding box center [64, 130] width 119 height 30
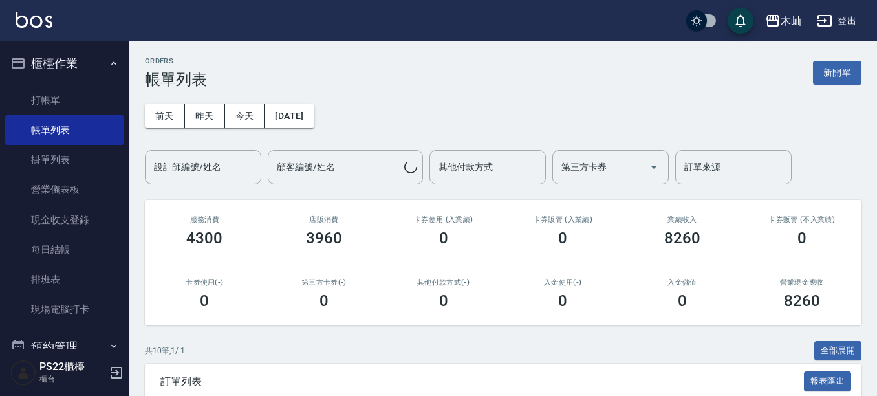
click at [226, 110] on button "今天" at bounding box center [245, 116] width 40 height 24
click at [214, 171] on input "設計師編號/姓名" at bounding box center [203, 167] width 105 height 23
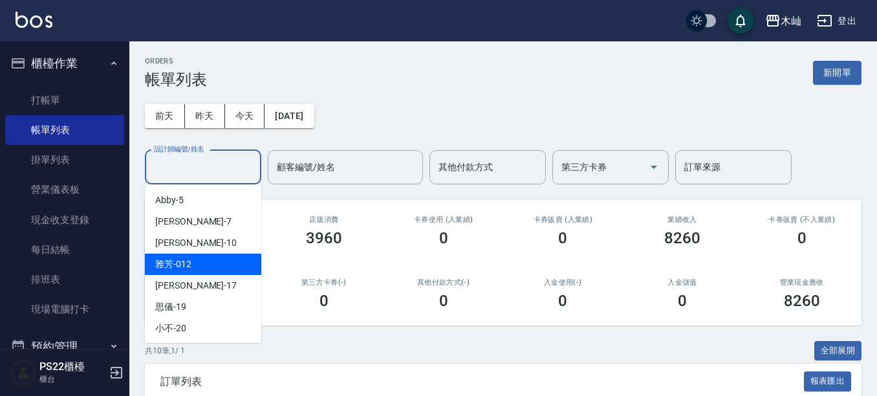
click at [234, 259] on div "雅芳 -012" at bounding box center [203, 264] width 116 height 21
type input "雅芳-012"
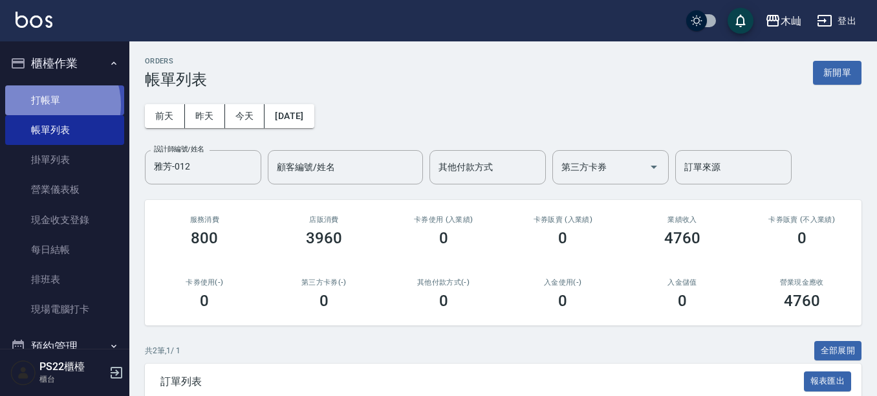
click at [49, 104] on link "打帳單" at bounding box center [64, 100] width 119 height 30
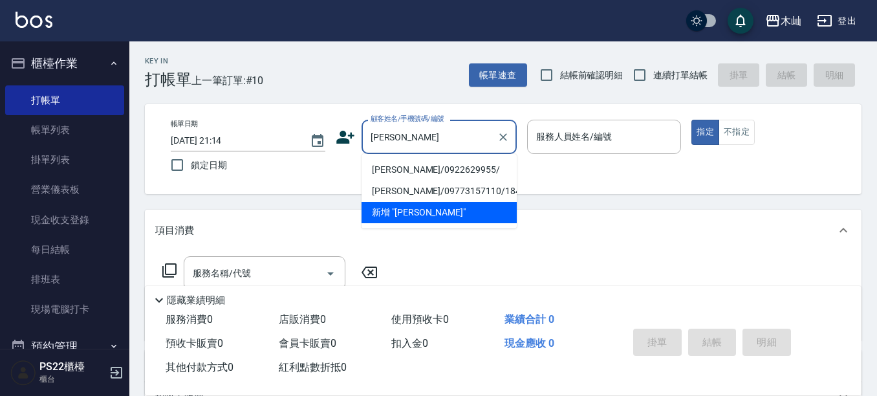
click at [483, 169] on li "楊雁婷/0922629955/" at bounding box center [439, 169] width 155 height 21
type input "楊雁婷/0922629955/"
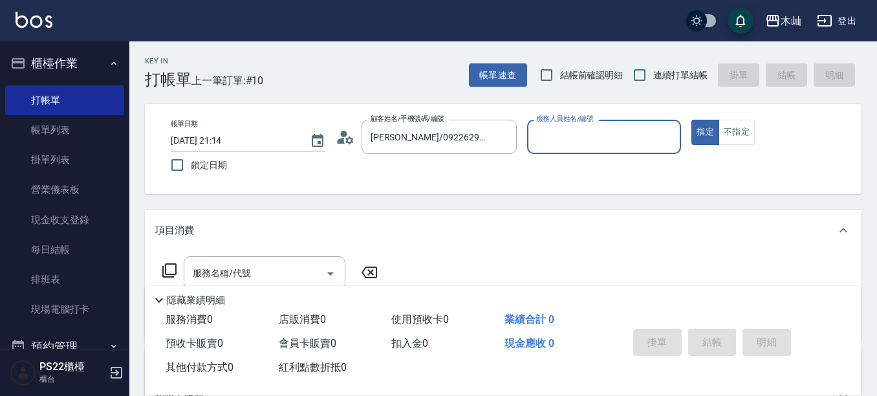
type input "雅芳-012"
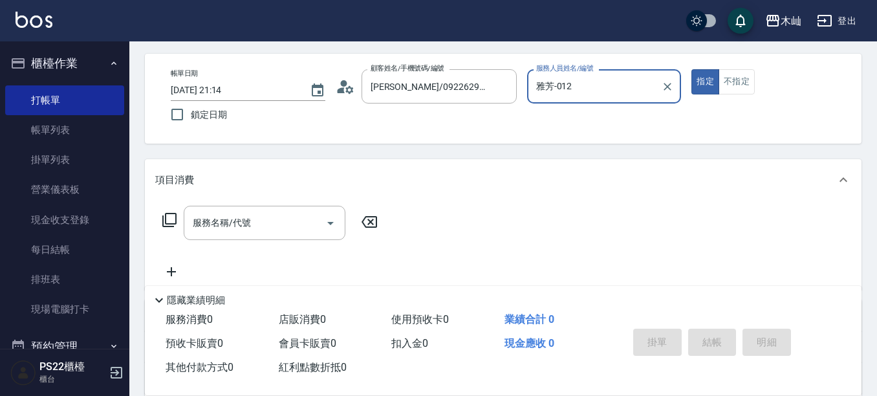
scroll to position [65, 0]
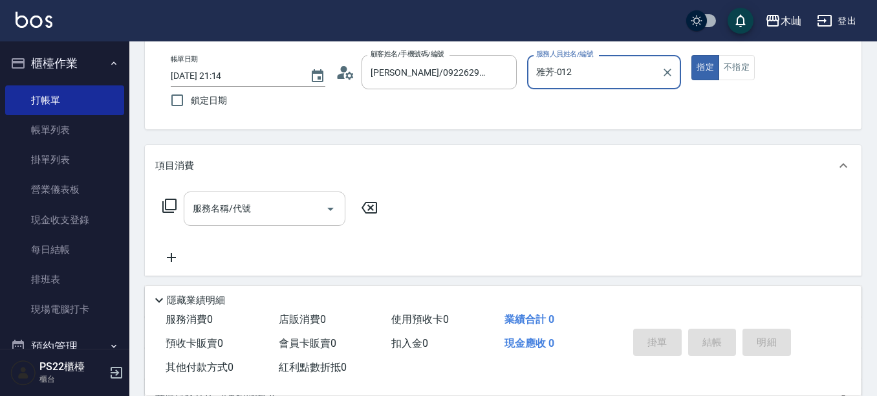
click at [253, 211] on input "服務名稱/代號" at bounding box center [255, 208] width 131 height 23
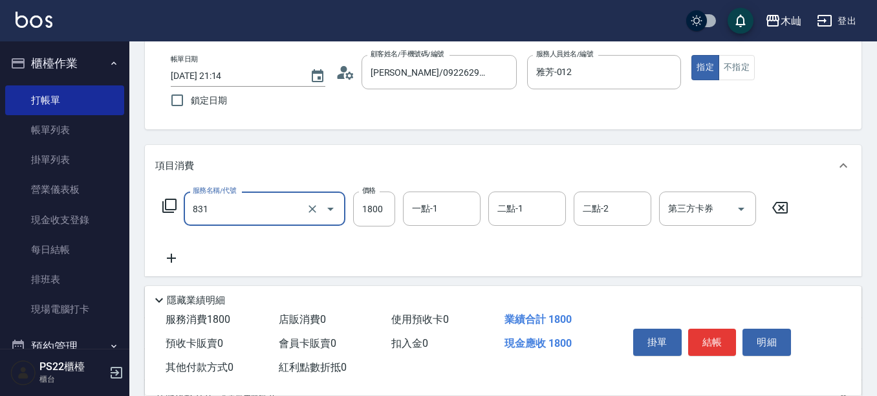
type input "A級基本染髮(831)"
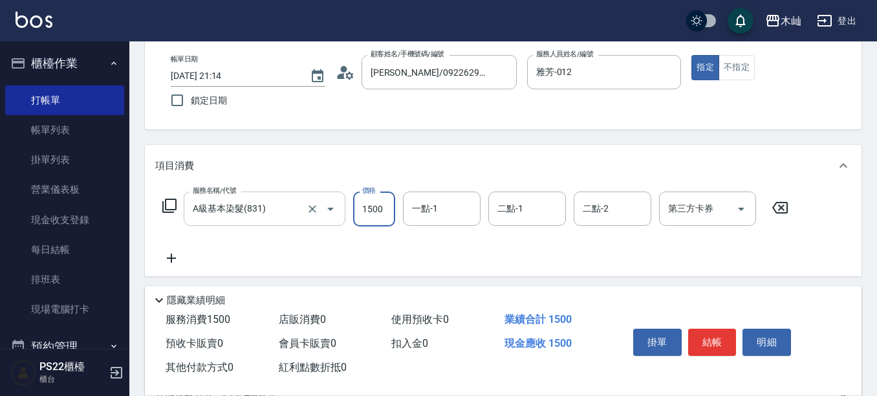
type input "1500"
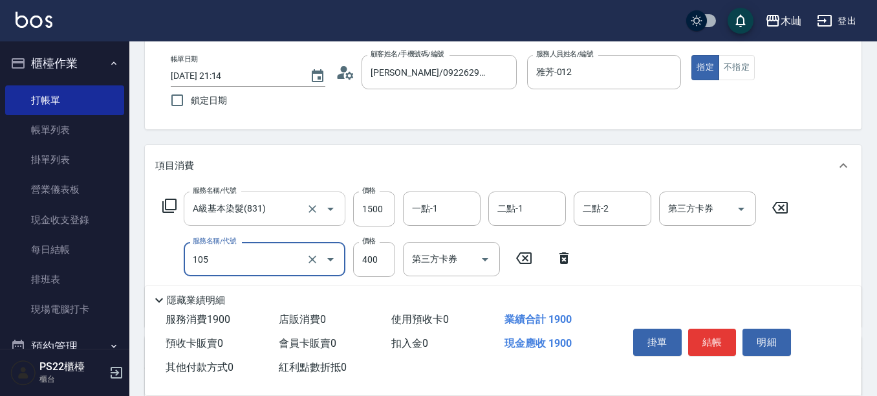
type input "A級單剪(105)"
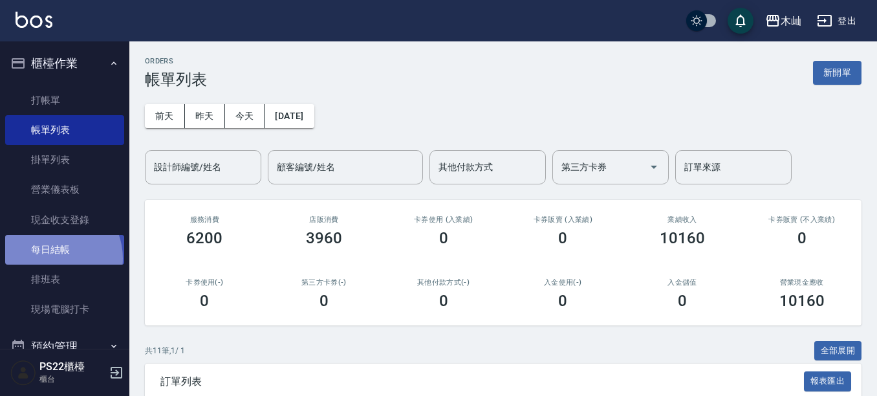
click at [50, 259] on link "每日結帳" at bounding box center [64, 250] width 119 height 30
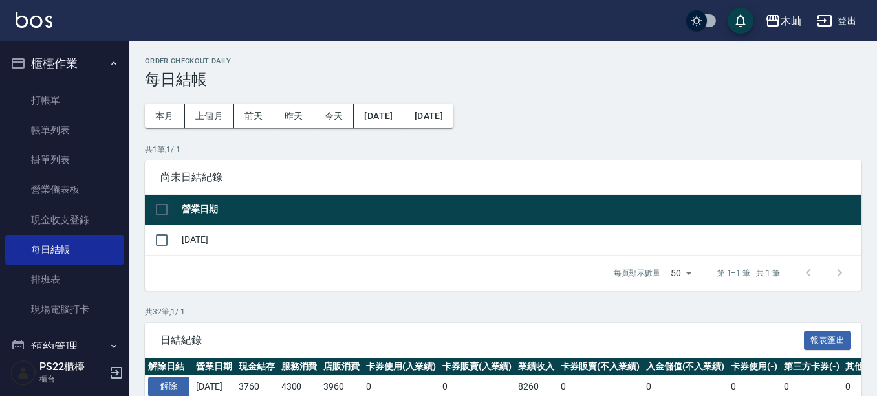
click at [162, 208] on input "checkbox" at bounding box center [161, 209] width 27 height 27
checkbox input "true"
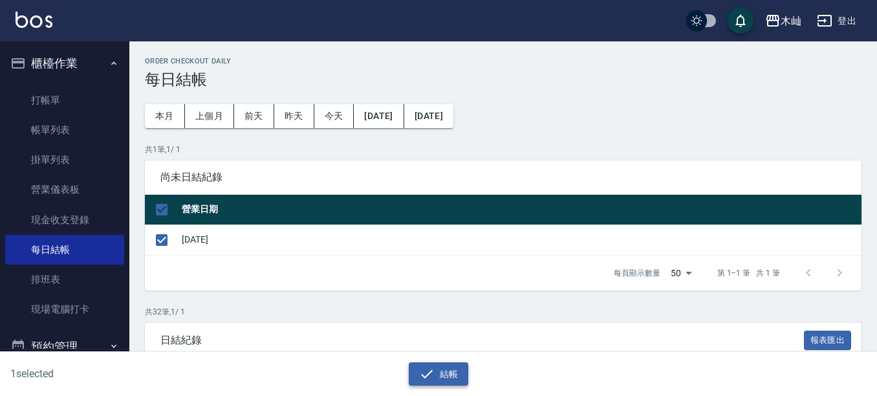
click at [457, 376] on button "結帳" at bounding box center [439, 374] width 60 height 24
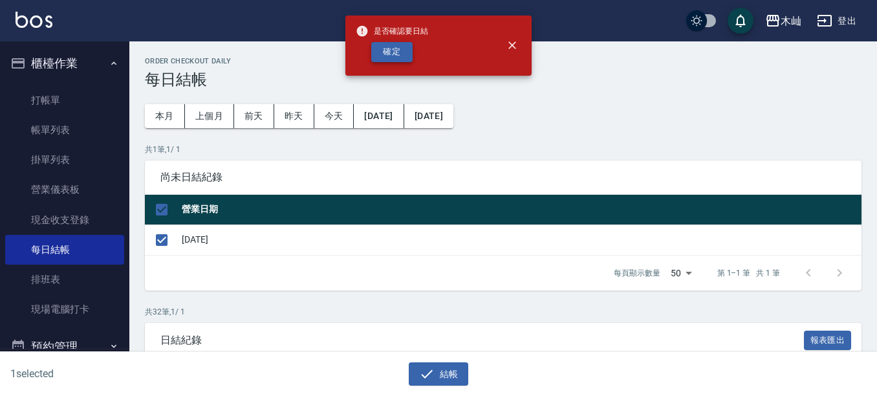
click at [390, 47] on button "確定" at bounding box center [391, 52] width 41 height 20
checkbox input "false"
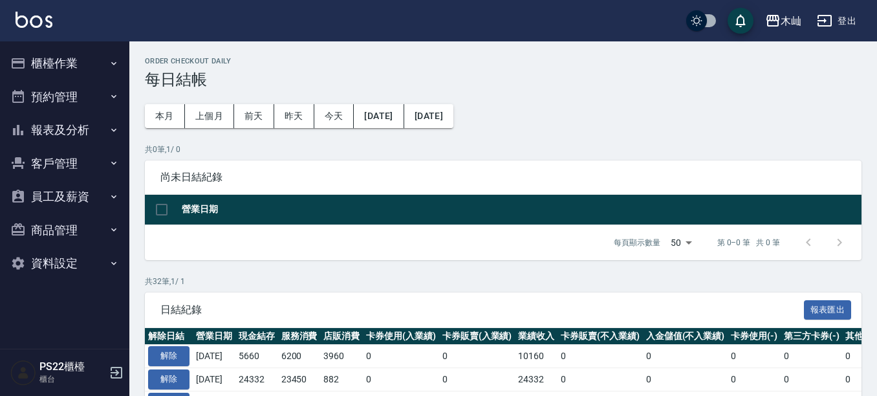
click at [76, 137] on button "報表及分析" at bounding box center [64, 130] width 119 height 34
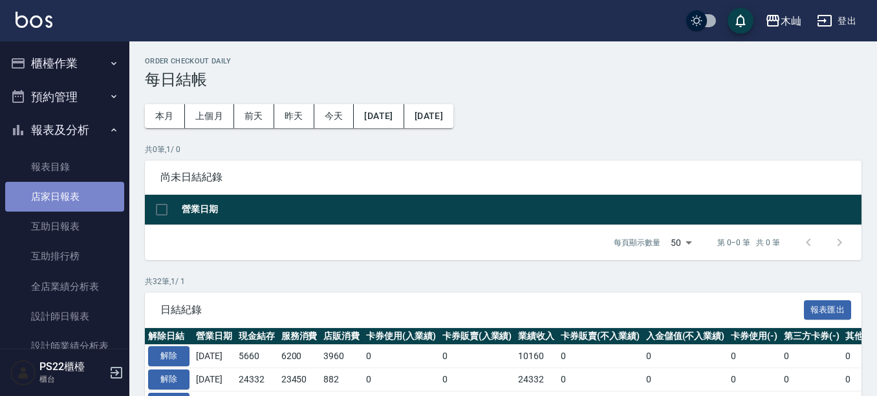
click at [88, 198] on link "店家日報表" at bounding box center [64, 197] width 119 height 30
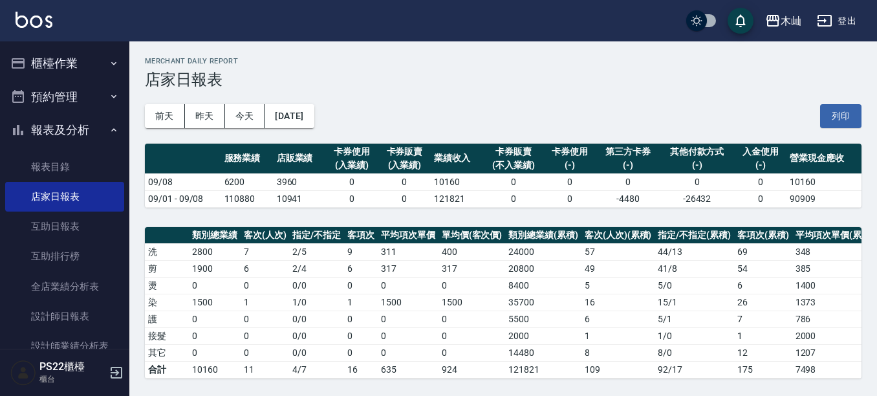
click at [45, 65] on button "櫃檯作業" at bounding box center [64, 64] width 119 height 34
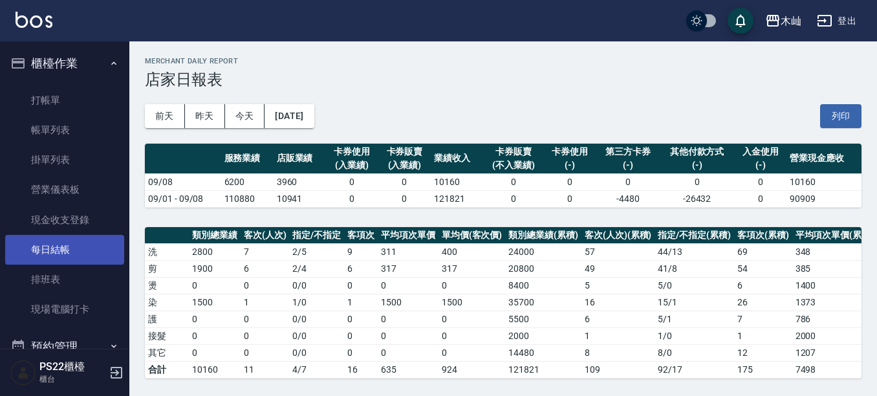
drag, startPoint x: 84, startPoint y: 257, endPoint x: 53, endPoint y: 244, distance: 33.6
click at [53, 244] on link "每日結帳" at bounding box center [64, 250] width 119 height 30
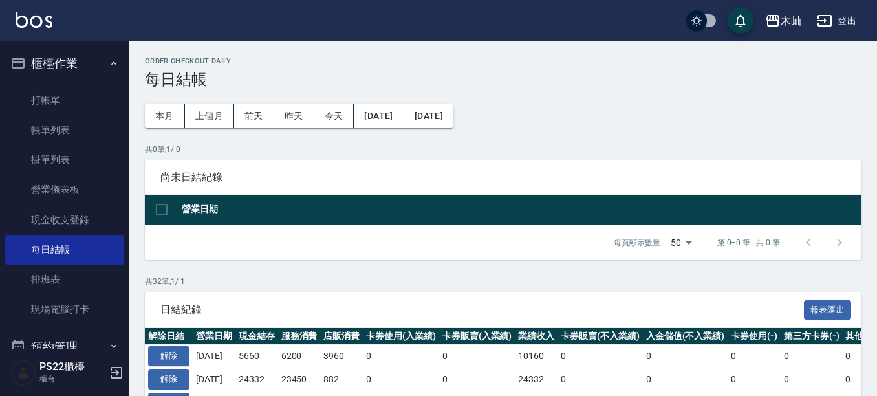
click at [65, 71] on button "櫃檯作業" at bounding box center [64, 64] width 119 height 34
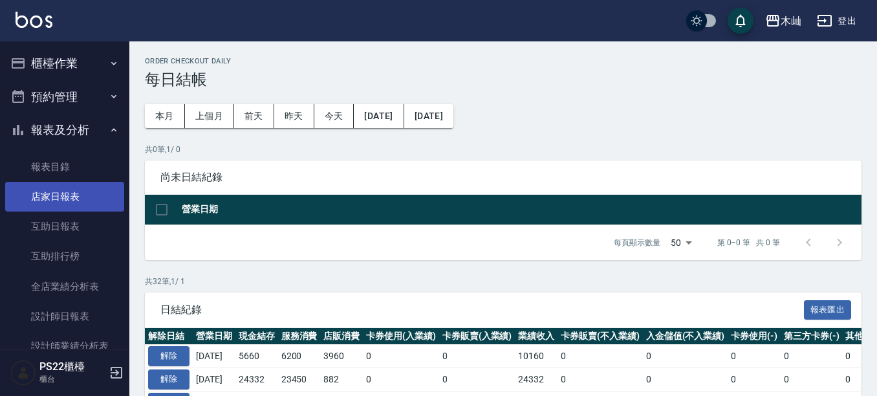
click at [52, 202] on link "店家日報表" at bounding box center [64, 197] width 119 height 30
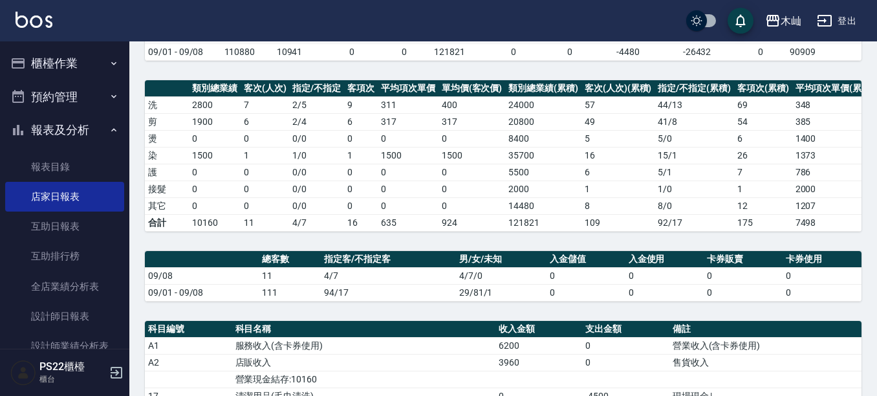
scroll to position [129, 0]
